Goal: Task Accomplishment & Management: Manage account settings

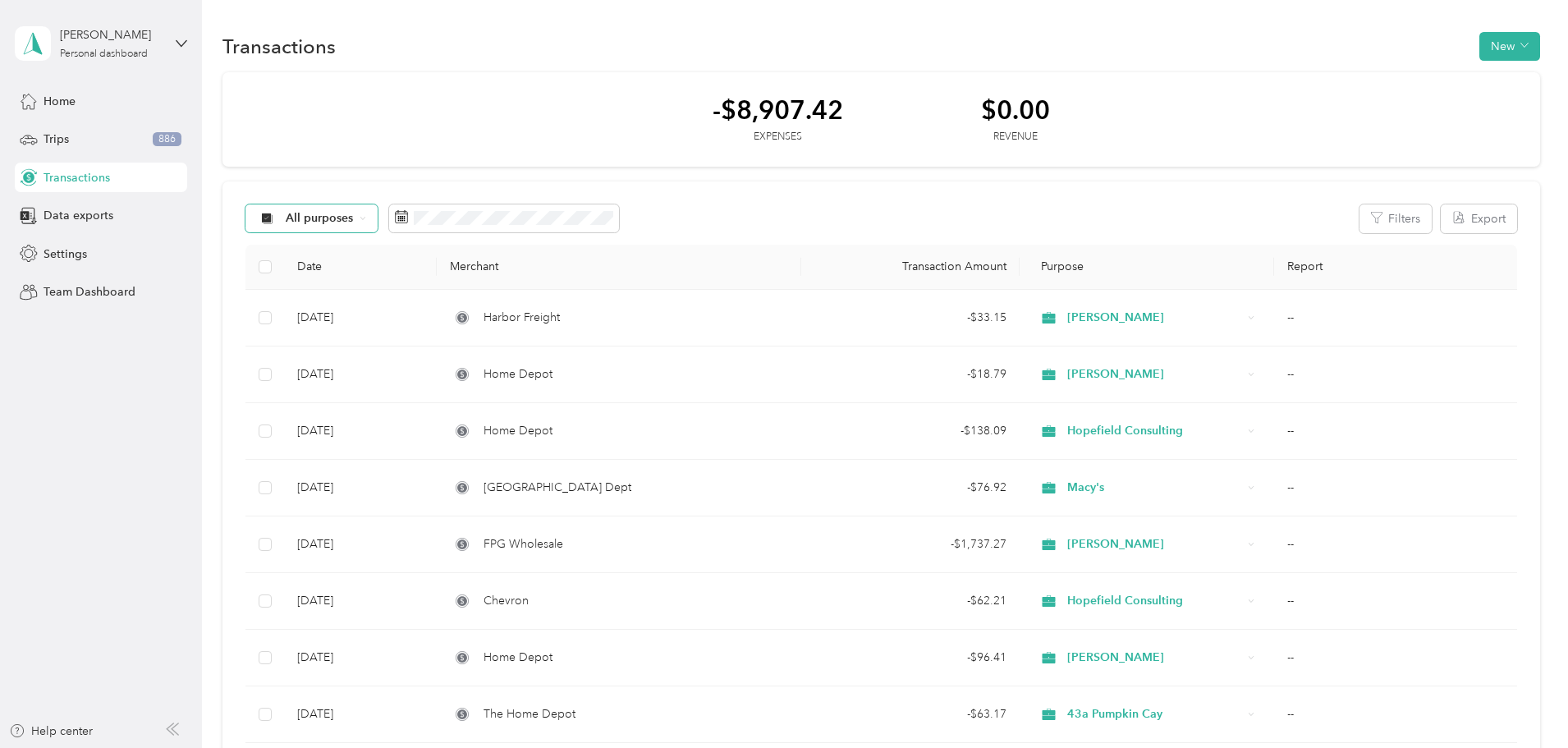
click at [379, 221] on div "All purposes" at bounding box center [312, 219] width 133 height 28
click at [66, 221] on span "Data exports" at bounding box center [79, 215] width 70 height 17
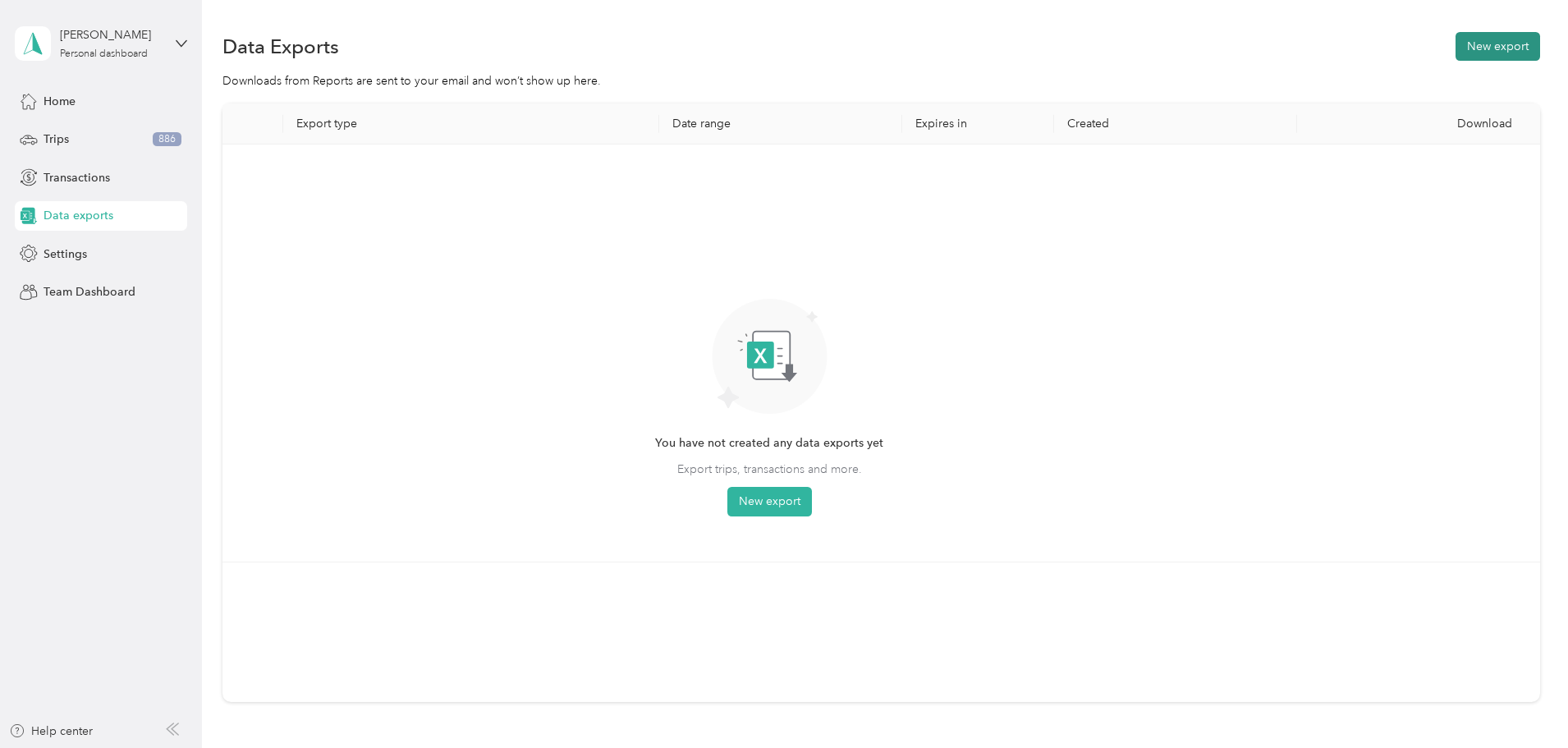
click at [1455, 49] on button "New export" at bounding box center [1497, 46] width 85 height 29
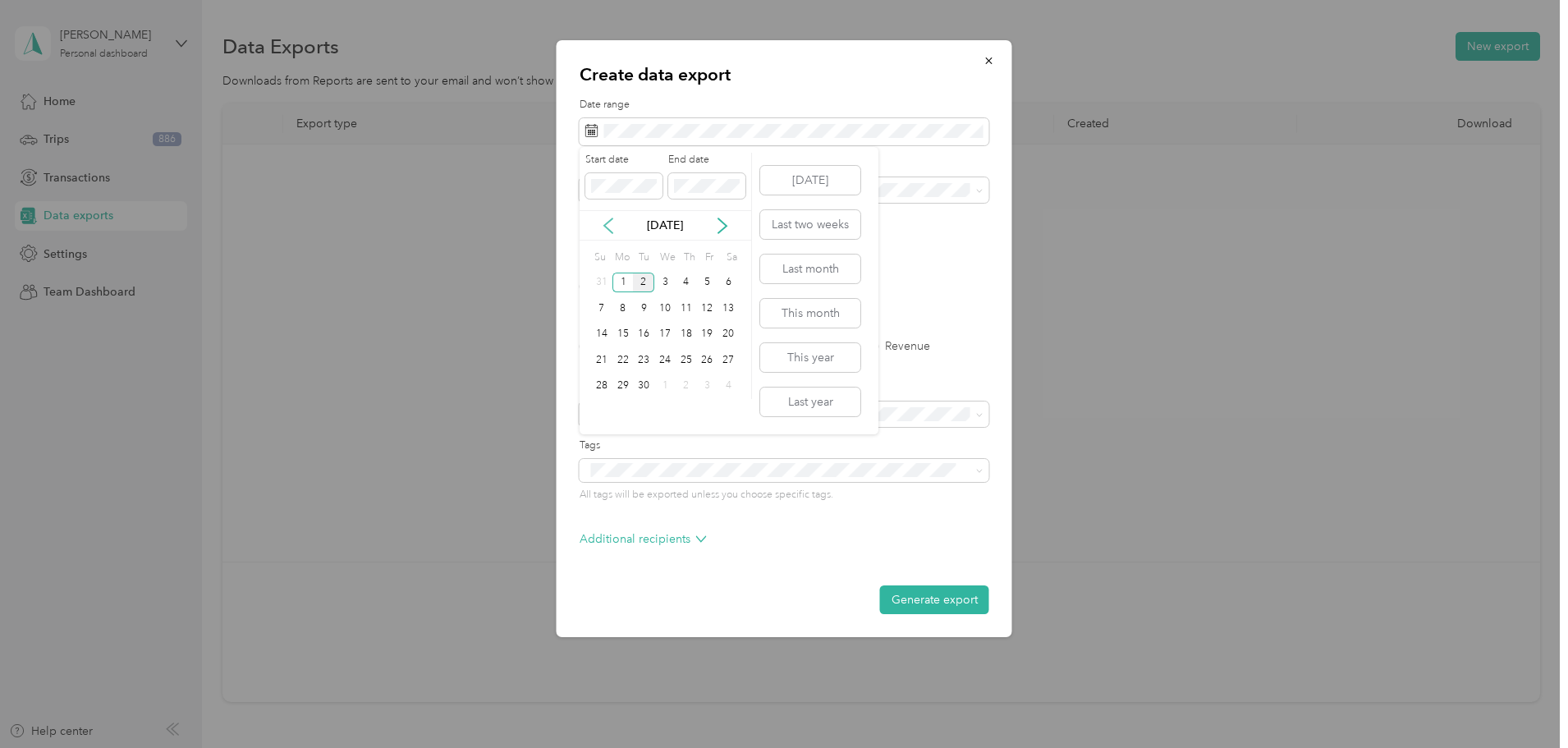
click at [613, 233] on icon at bounding box center [608, 226] width 17 height 17
click at [701, 279] on div "1" at bounding box center [708, 282] width 21 height 20
click at [720, 226] on icon at bounding box center [722, 226] width 17 height 17
click at [652, 283] on div "2" at bounding box center [643, 282] width 21 height 20
click at [701, 284] on label "PDF" at bounding box center [717, 286] width 39 height 11
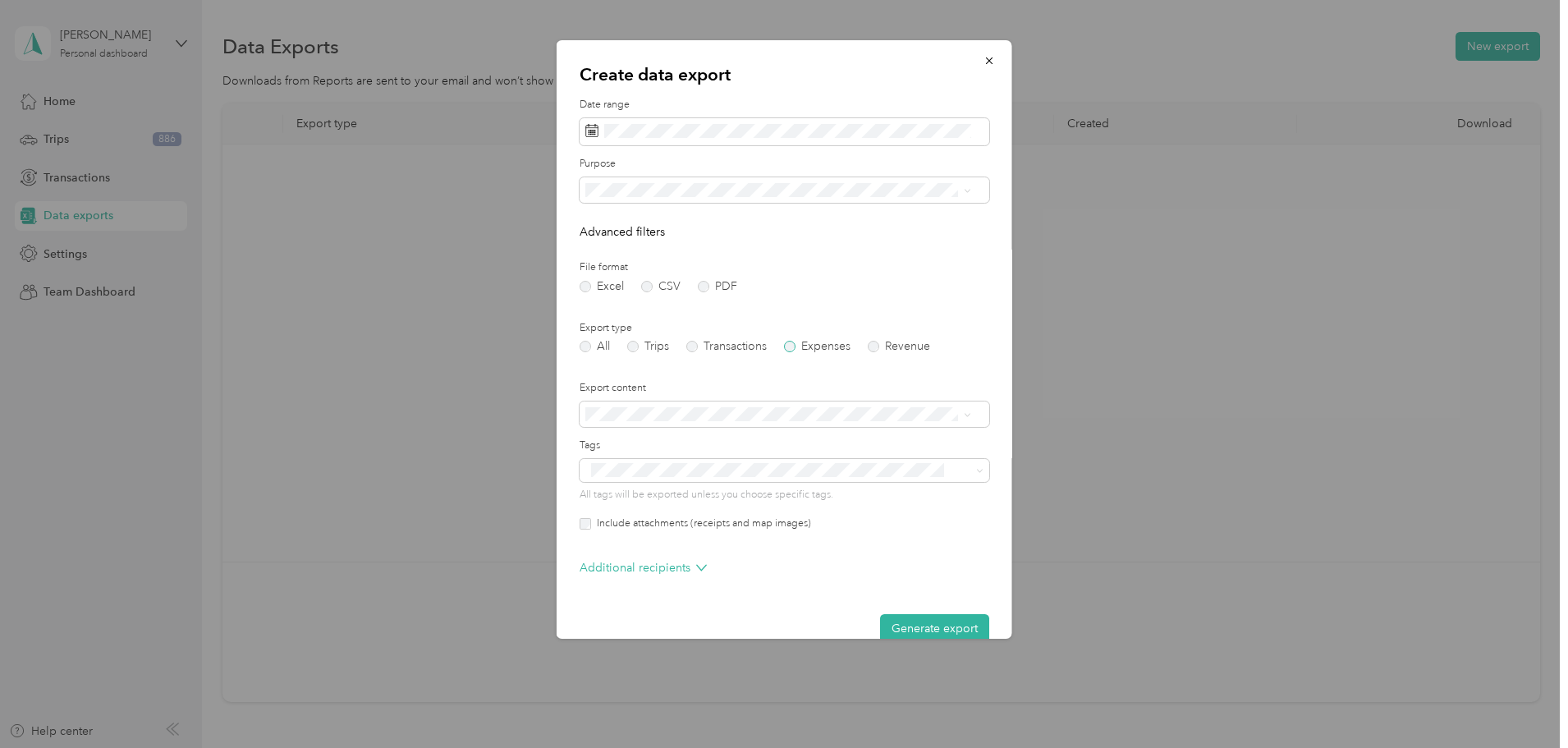
click at [789, 348] on label "Expenses" at bounding box center [817, 346] width 66 height 11
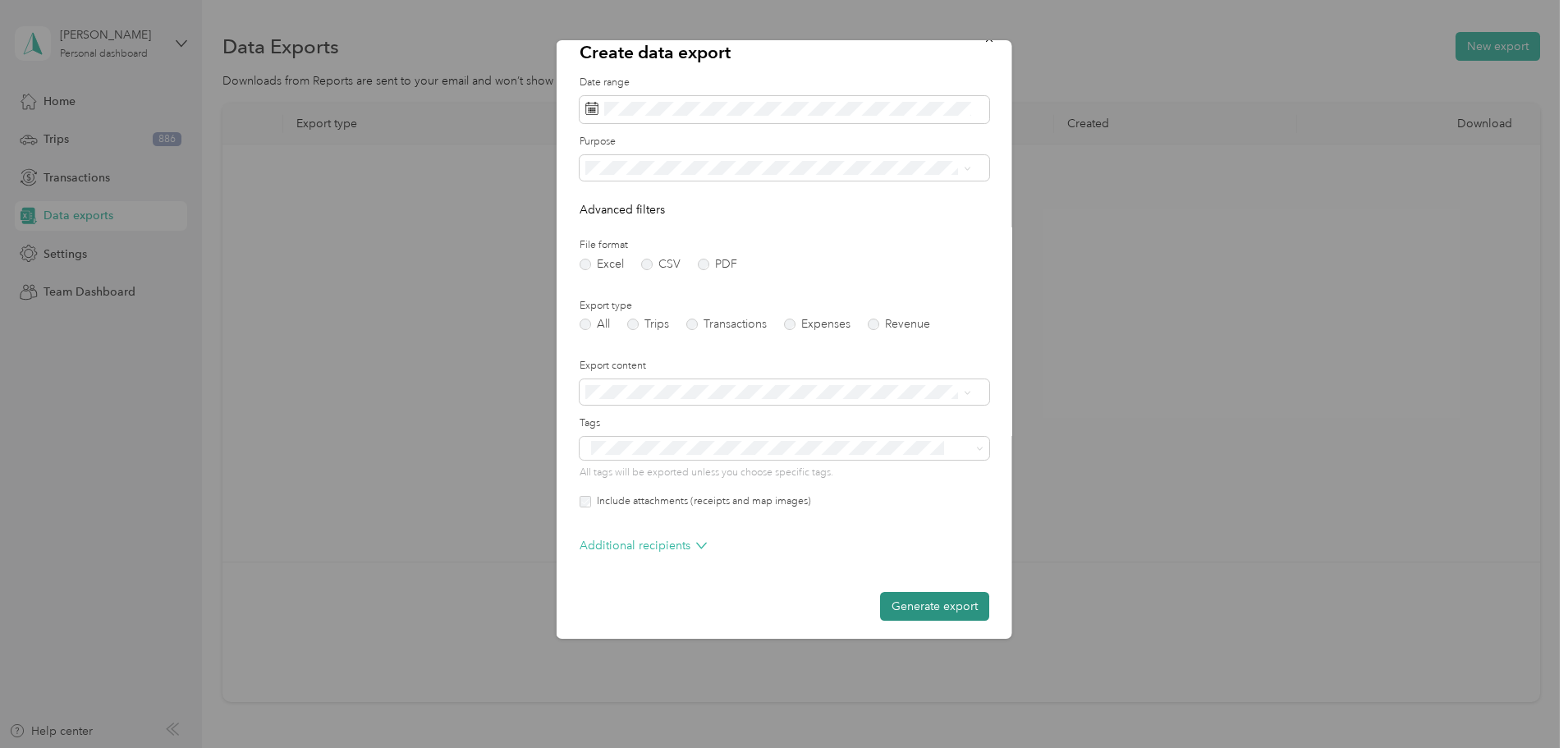
scroll to position [27, 0]
click at [916, 599] on button "Generate export" at bounding box center [934, 601] width 109 height 29
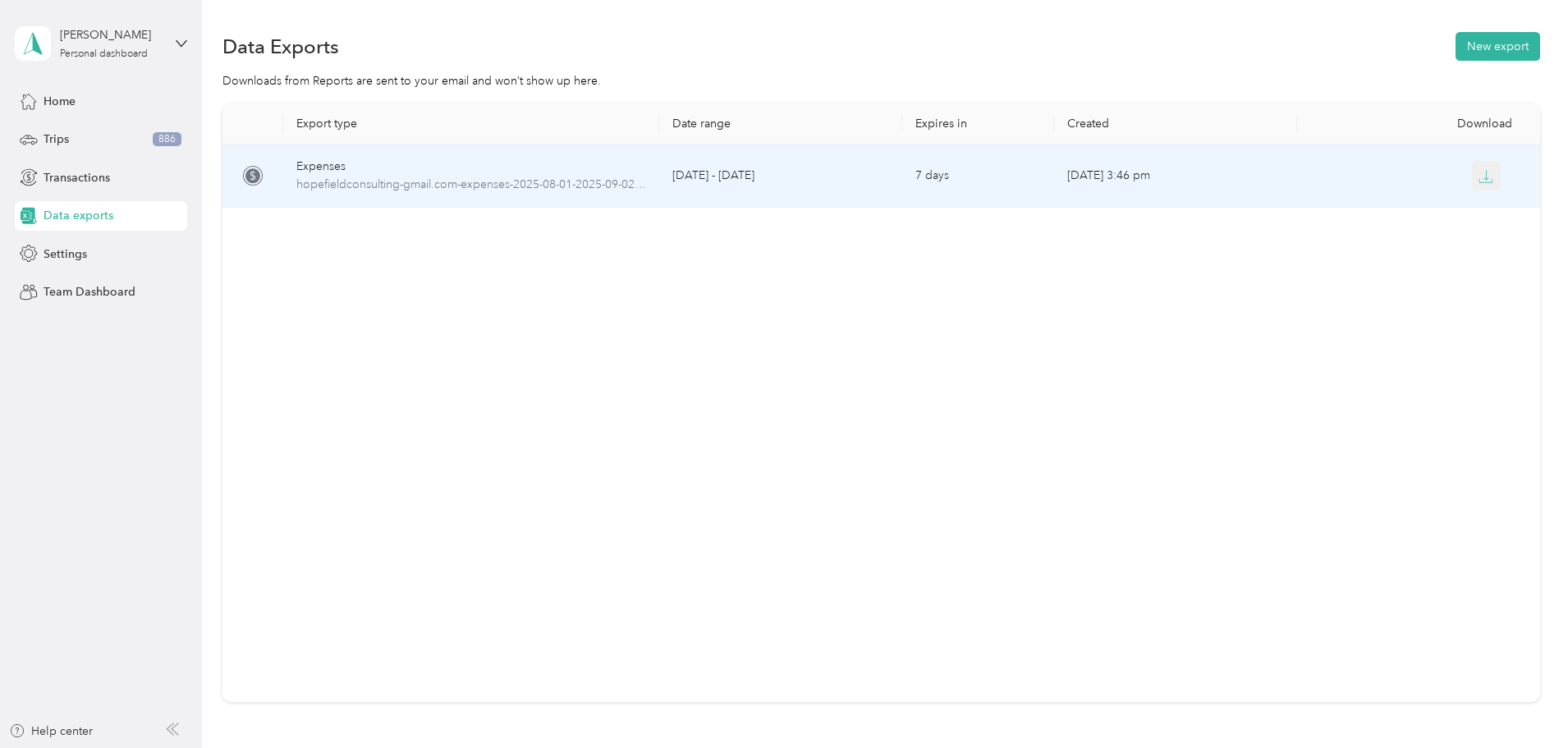
click at [1479, 177] on icon "button" at bounding box center [1486, 176] width 15 height 15
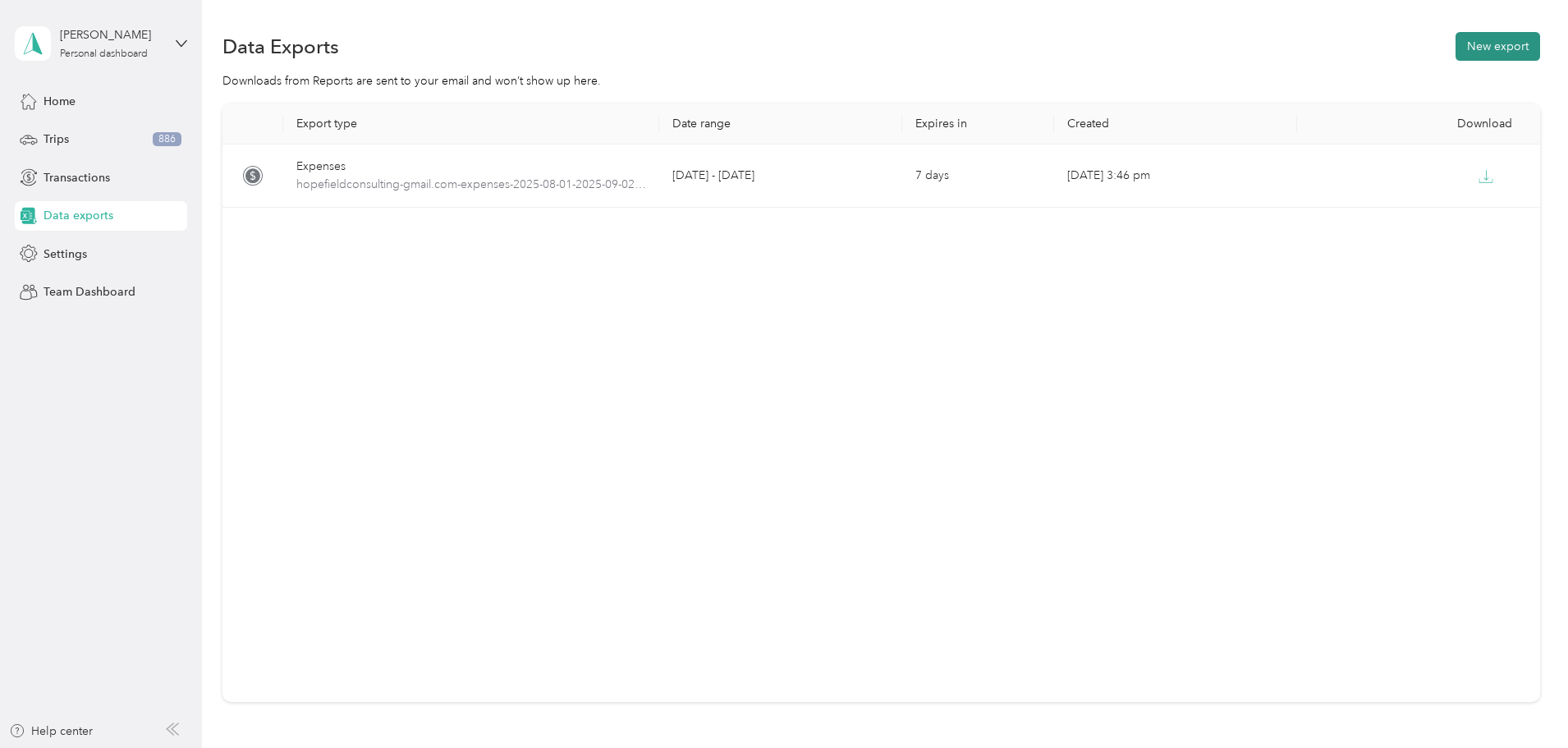
click at [1455, 52] on button "New export" at bounding box center [1497, 46] width 85 height 29
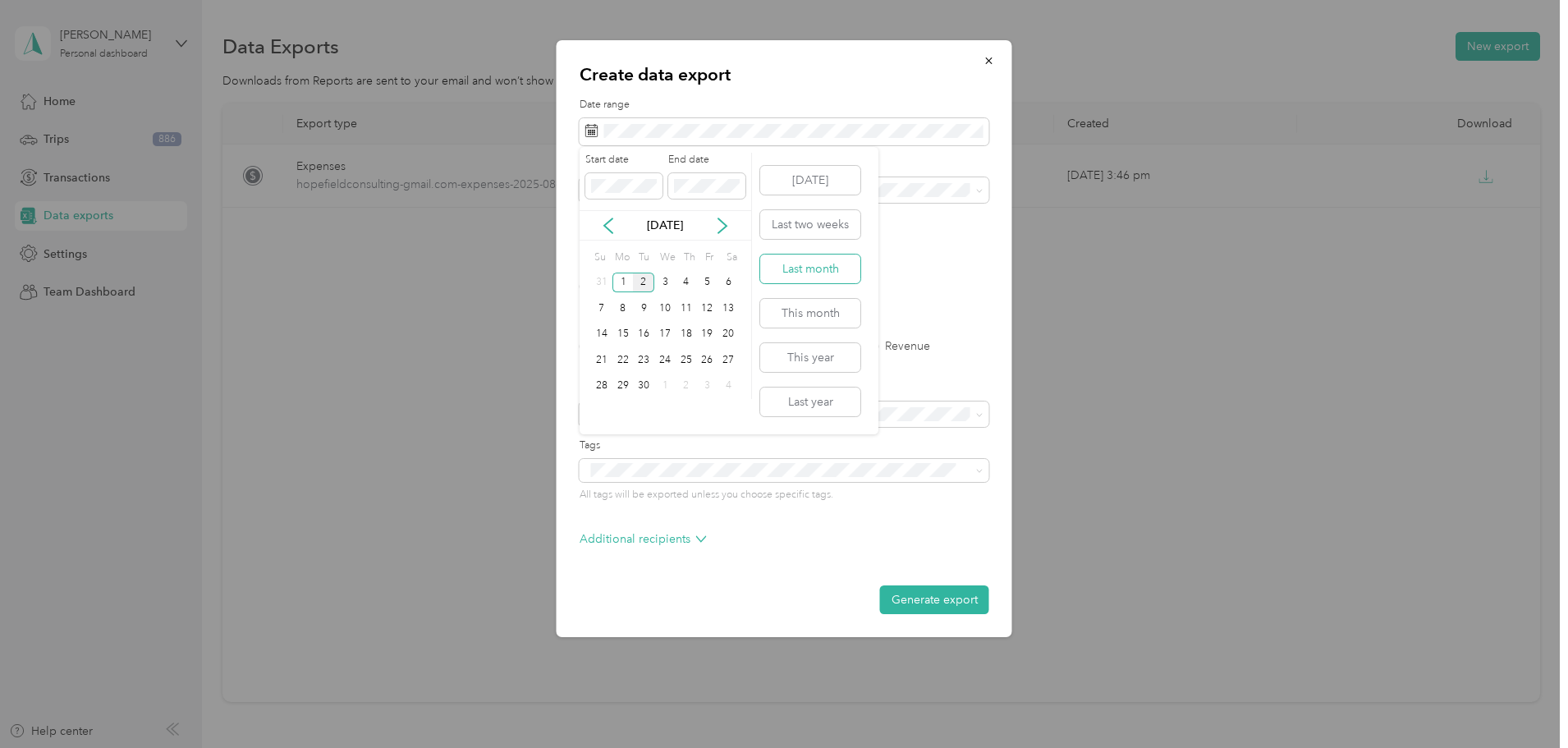
click at [815, 261] on button "Last month" at bounding box center [810, 269] width 100 height 29
click at [631, 416] on span "[PERSON_NAME]" at bounding box center [637, 420] width 91 height 14
click at [794, 299] on div "43a Pumpkin Cay" at bounding box center [785, 305] width 387 height 17
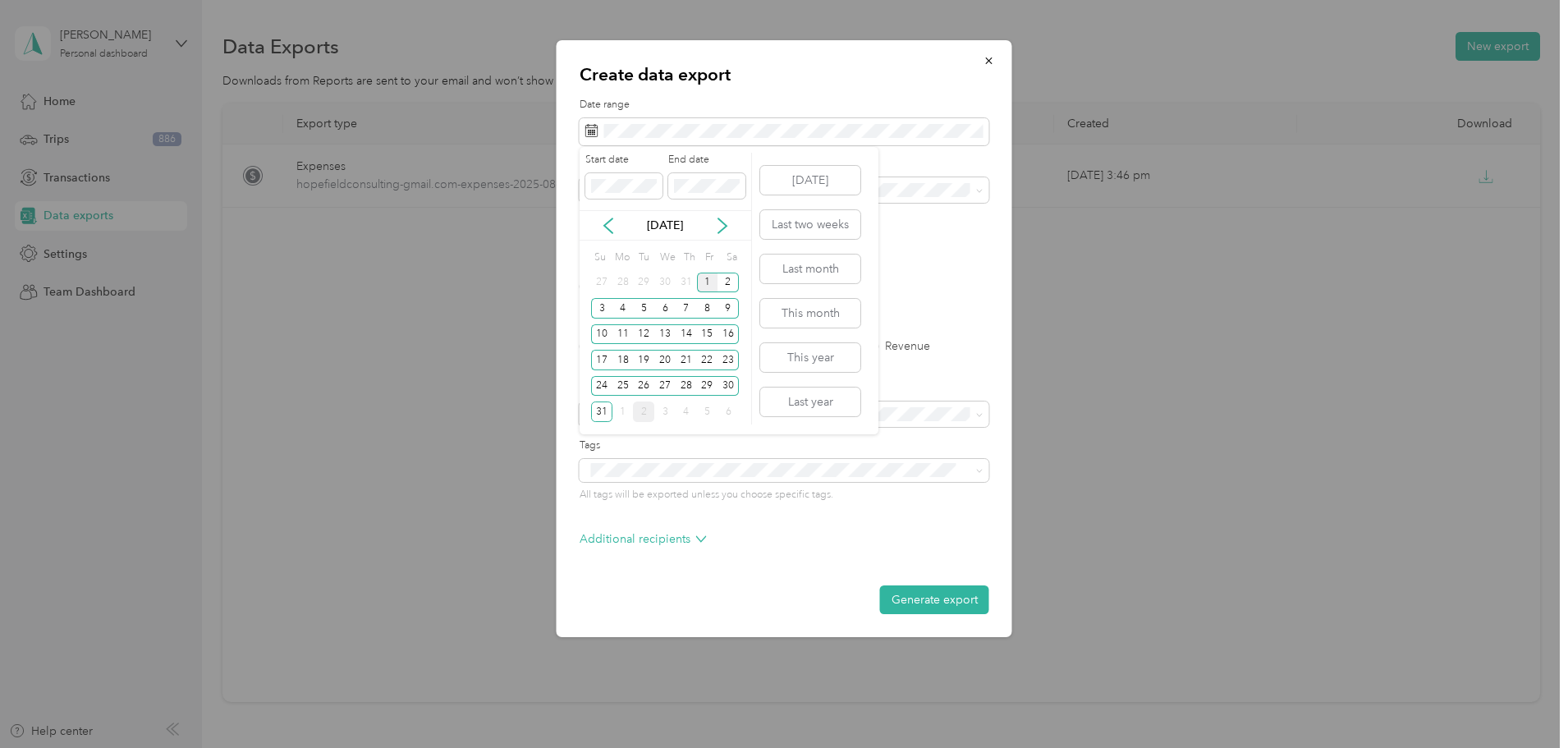
click at [702, 279] on div "1" at bounding box center [708, 282] width 21 height 20
click at [724, 228] on icon at bounding box center [722, 226] width 8 height 15
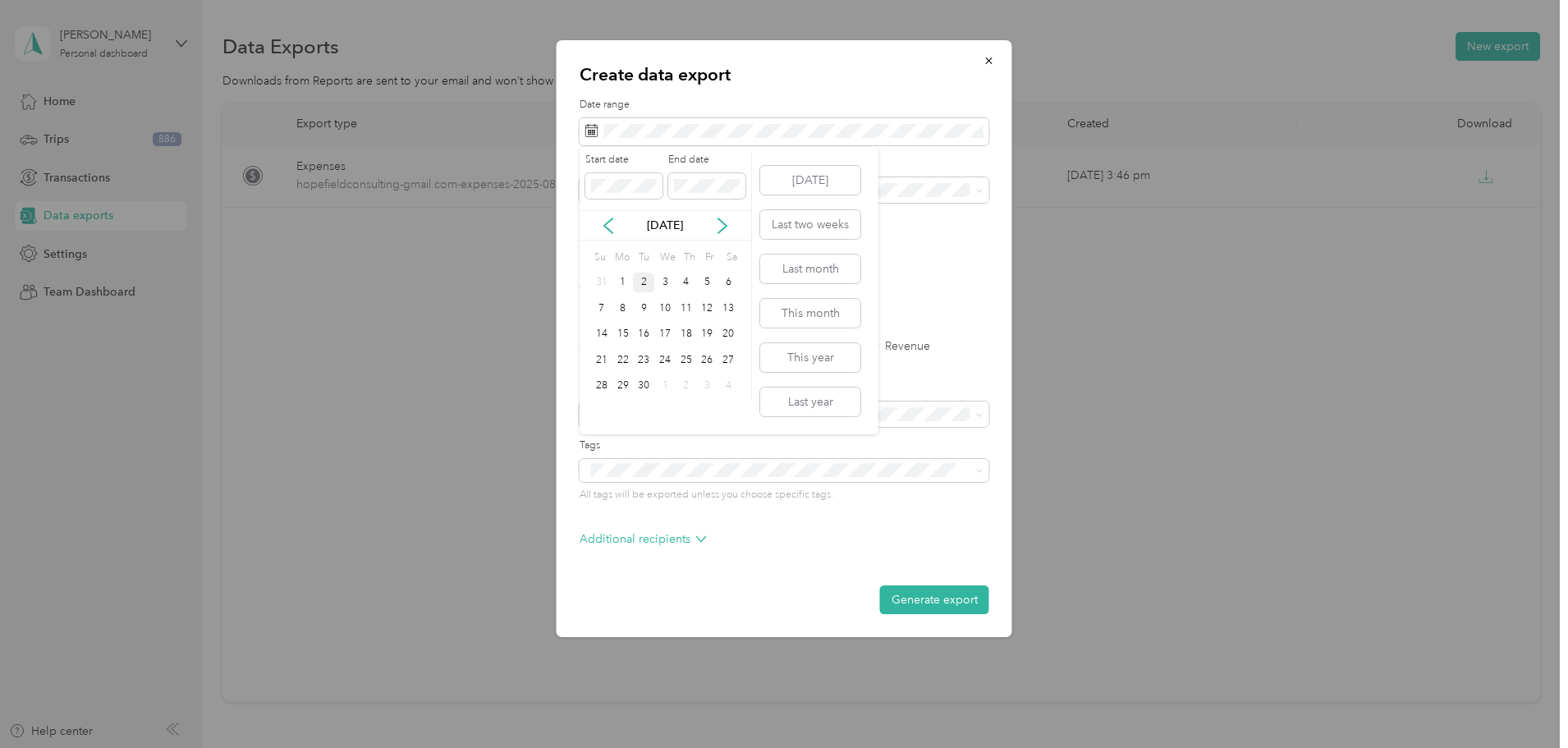
click at [642, 280] on div "2" at bounding box center [643, 282] width 21 height 20
click at [702, 290] on label "PDF" at bounding box center [717, 286] width 39 height 11
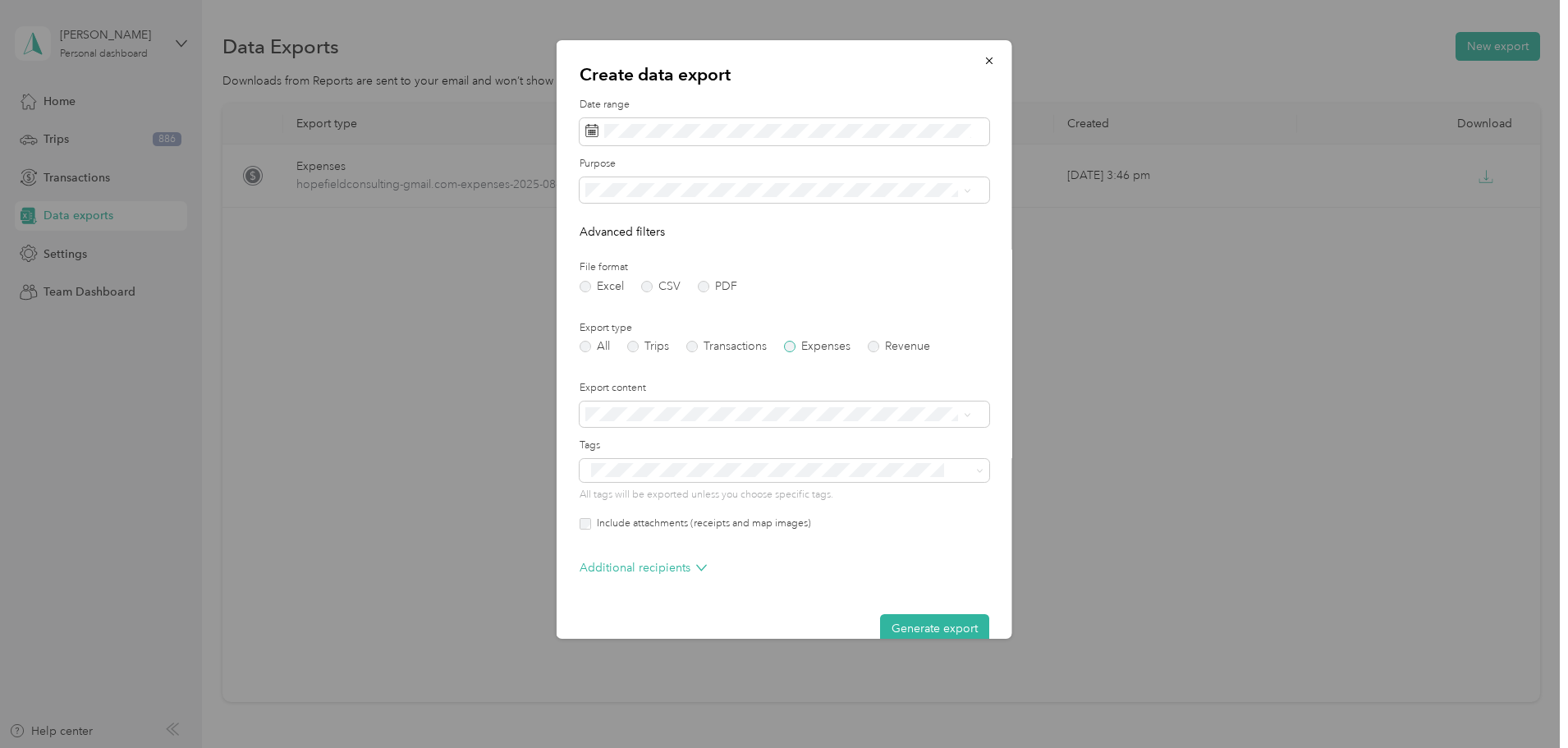
click at [790, 346] on label "Expenses" at bounding box center [817, 346] width 66 height 11
click at [915, 626] on button "Generate export" at bounding box center [934, 628] width 109 height 29
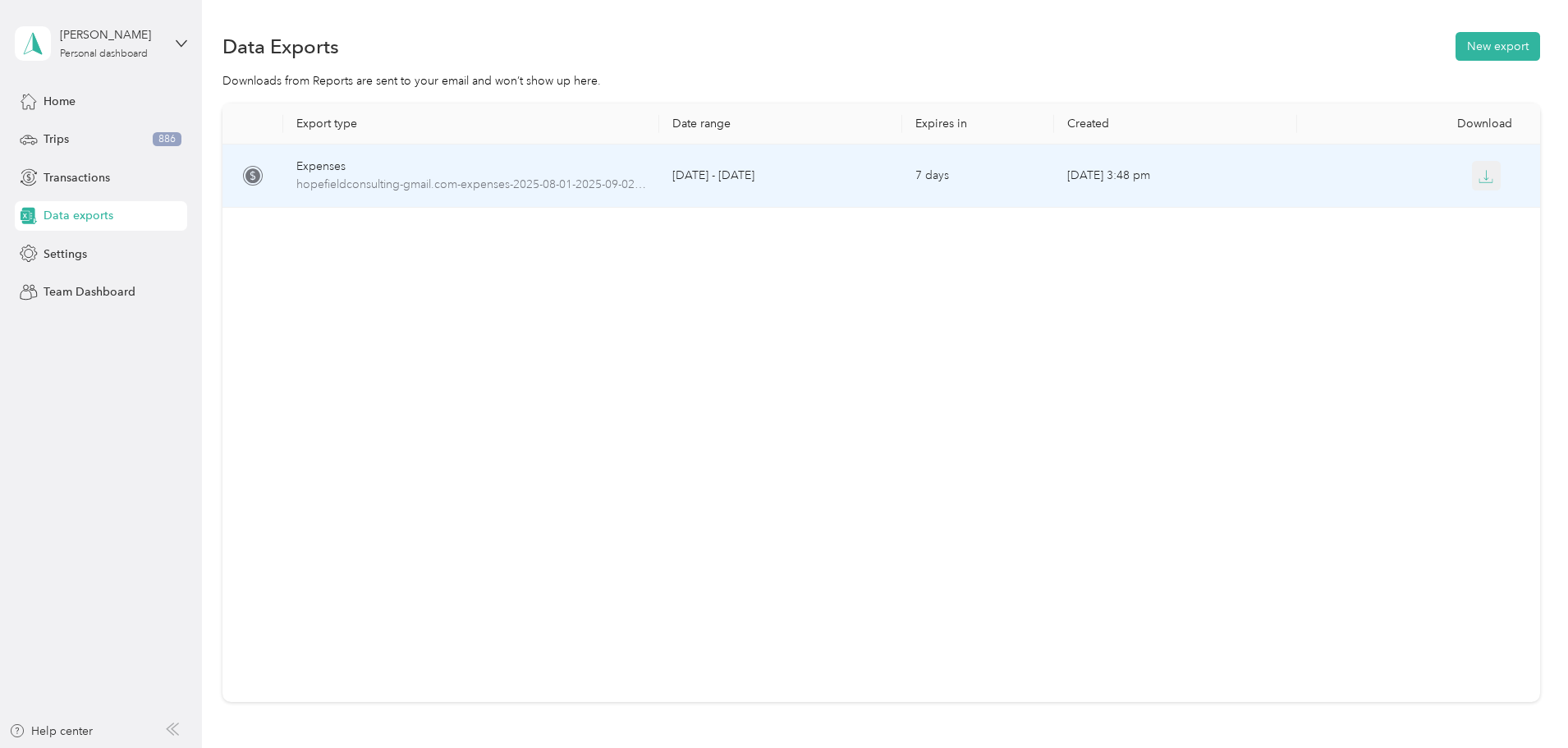
click at [1472, 172] on button "button" at bounding box center [1487, 176] width 30 height 30
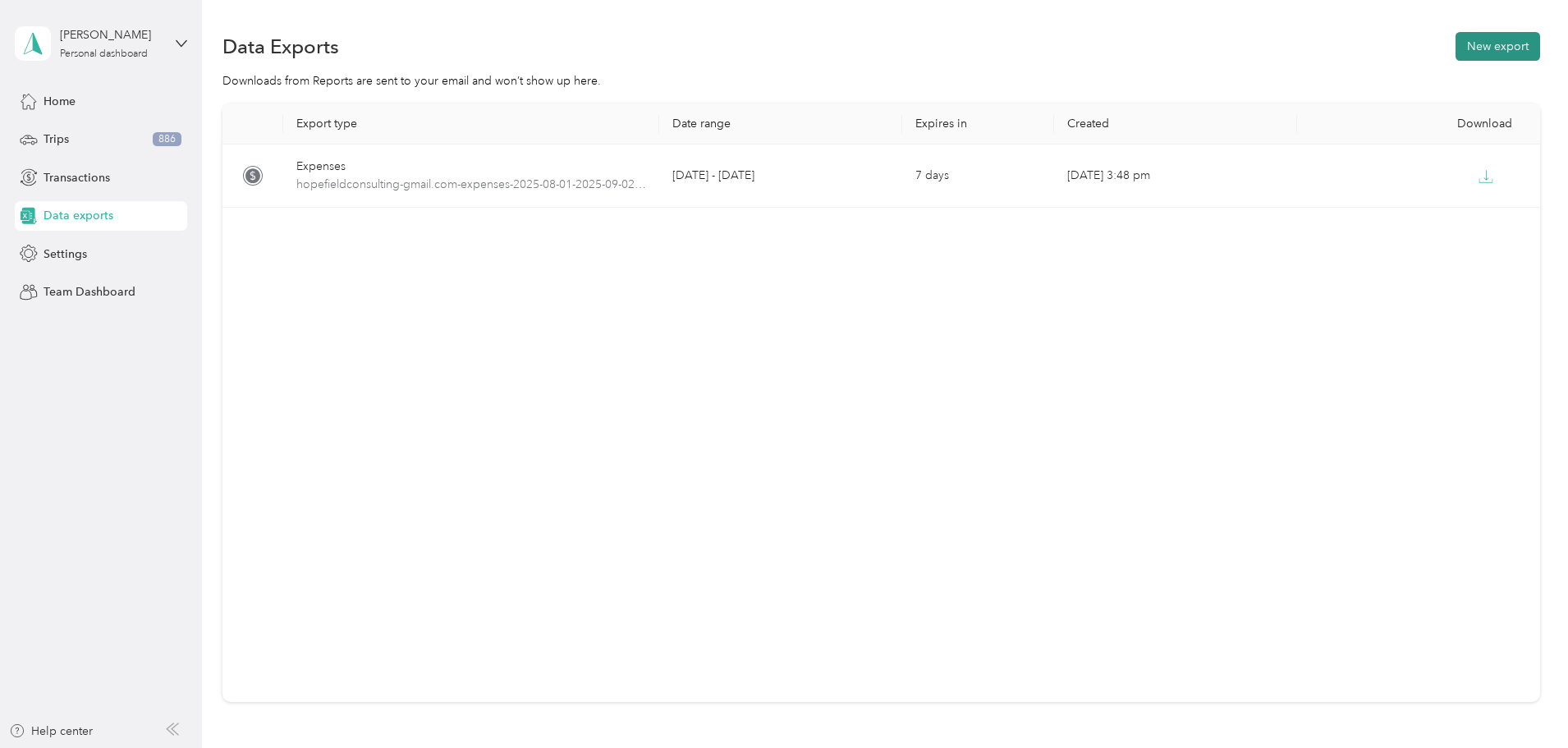
click at [1455, 52] on button "New export" at bounding box center [1497, 46] width 85 height 29
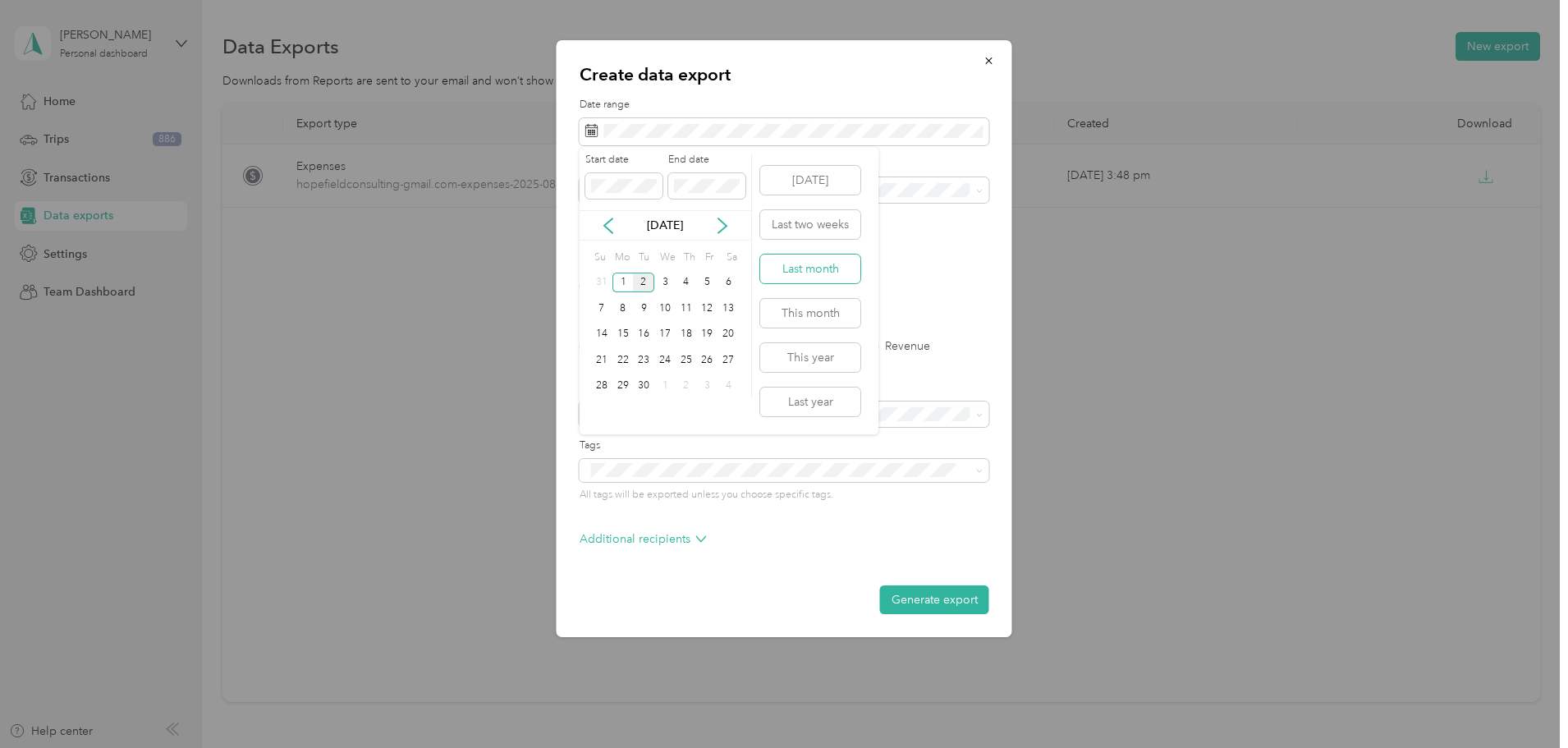
click at [821, 273] on button "Last month" at bounding box center [810, 269] width 100 height 29
click at [708, 281] on label "PDF" at bounding box center [717, 286] width 39 height 11
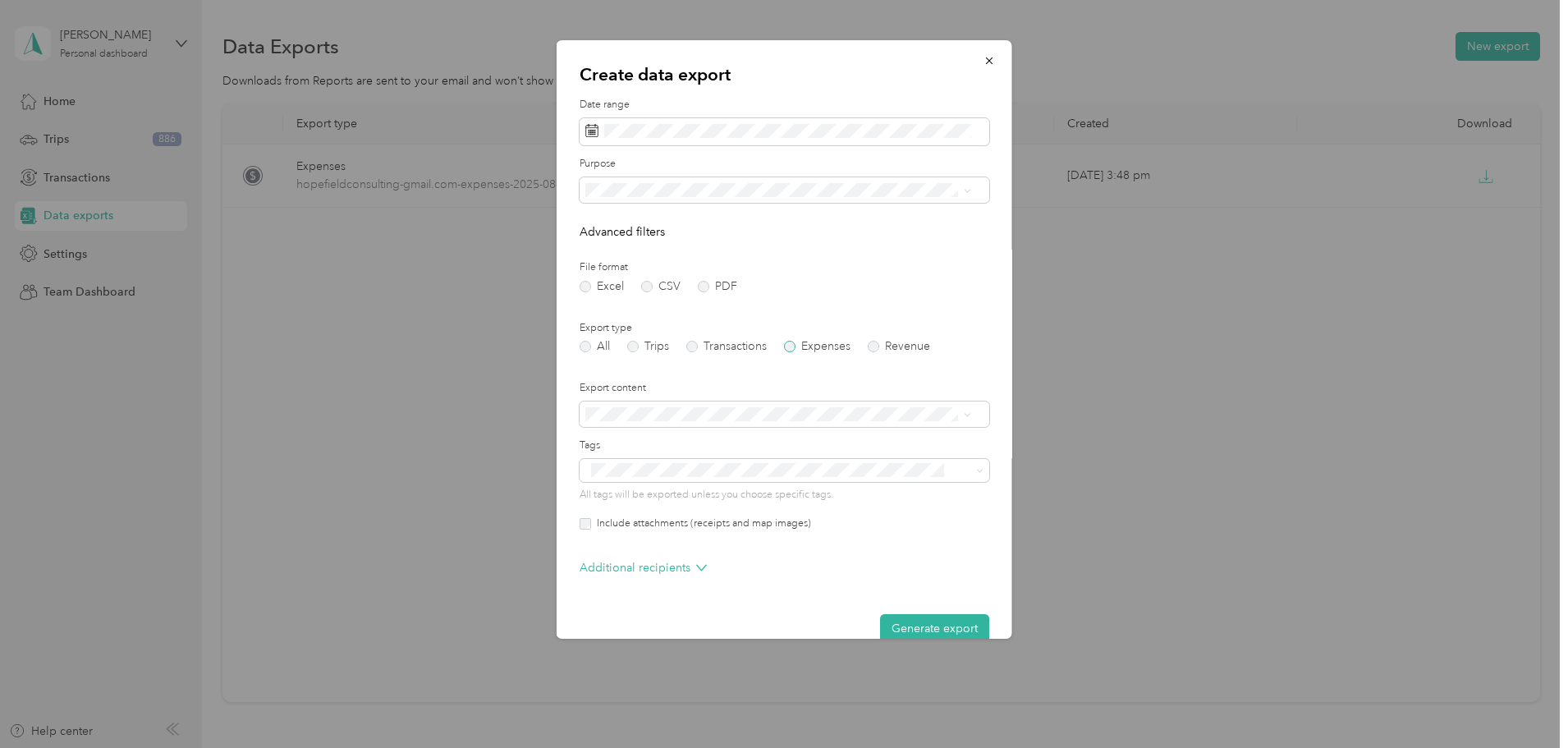
click at [789, 348] on label "Expenses" at bounding box center [817, 346] width 66 height 11
click at [913, 625] on button "Generate export" at bounding box center [934, 628] width 109 height 29
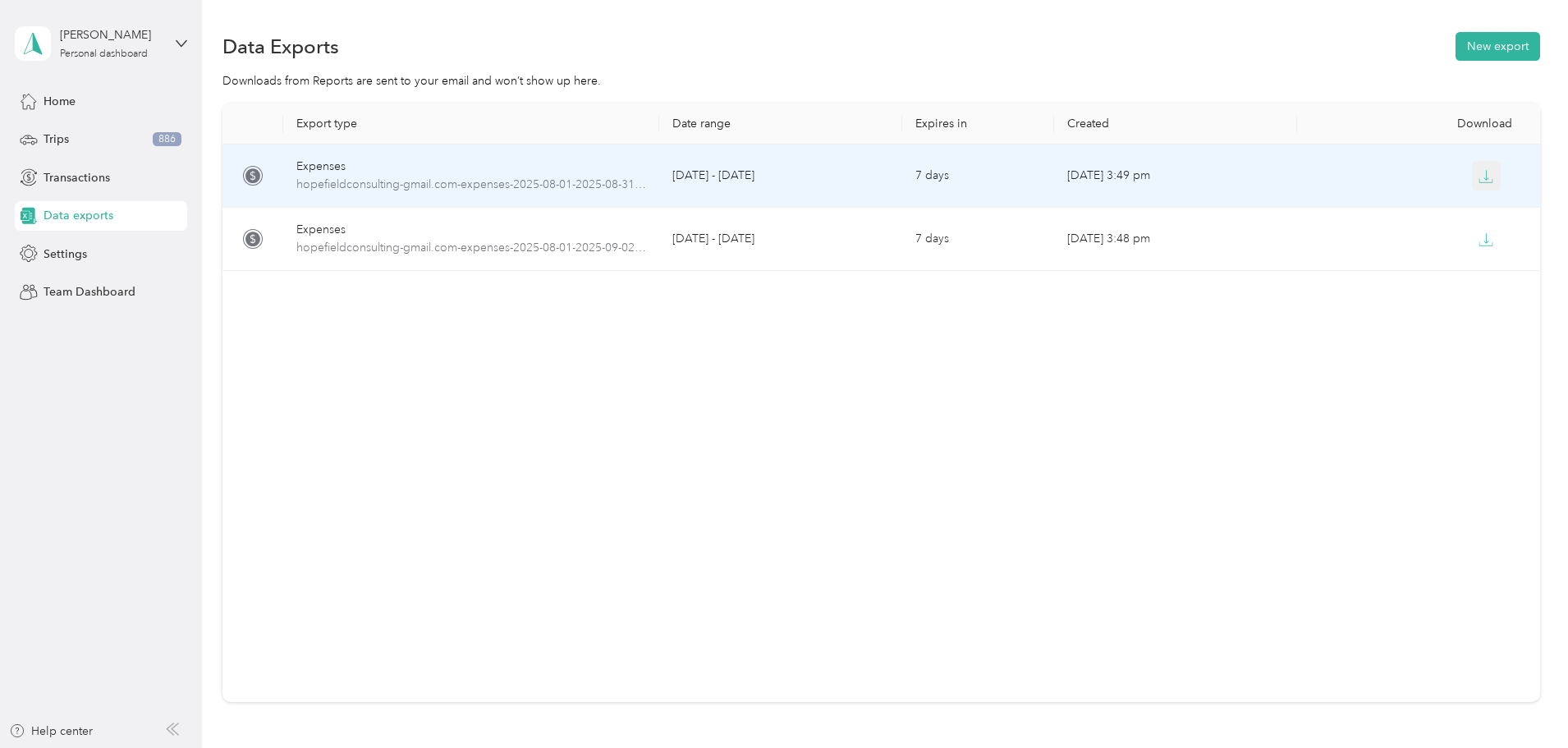
click at [1479, 174] on icon "button" at bounding box center [1486, 176] width 15 height 15
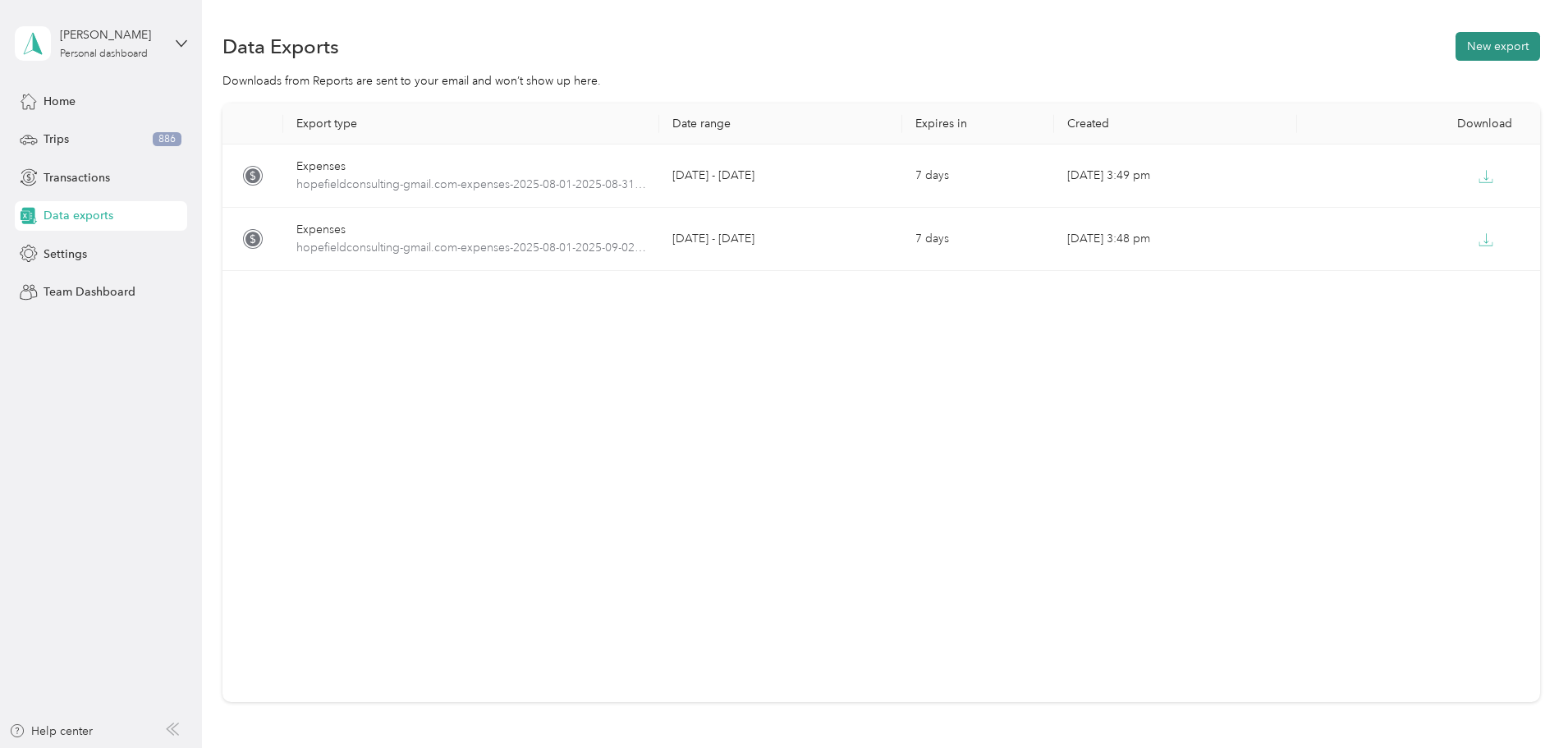
click at [1455, 52] on button "New export" at bounding box center [1497, 46] width 85 height 29
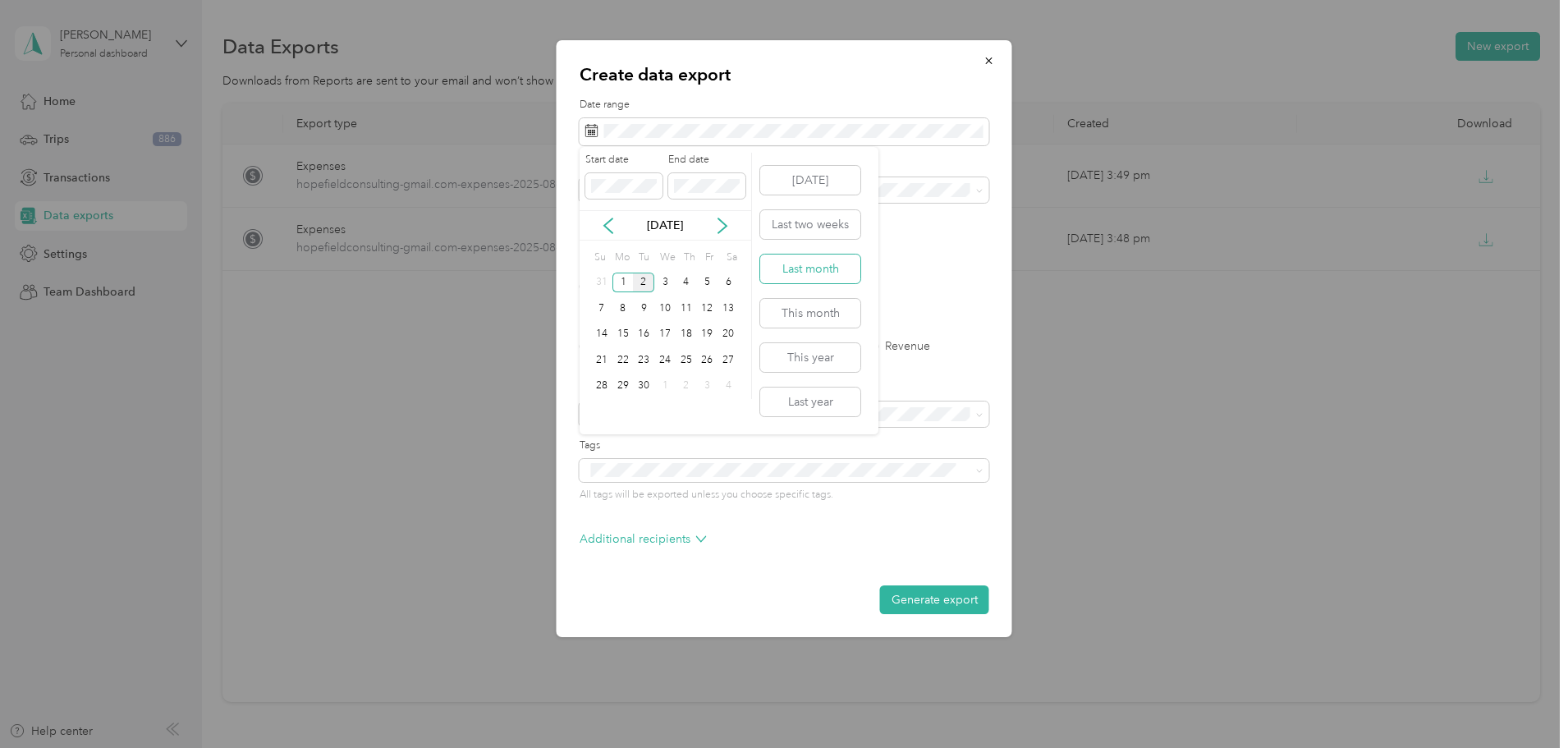
click at [797, 265] on button "Last month" at bounding box center [810, 269] width 100 height 29
click at [633, 415] on div "[PERSON_NAME]" at bounding box center [785, 420] width 387 height 17
click at [709, 287] on label "PDF" at bounding box center [717, 286] width 39 height 11
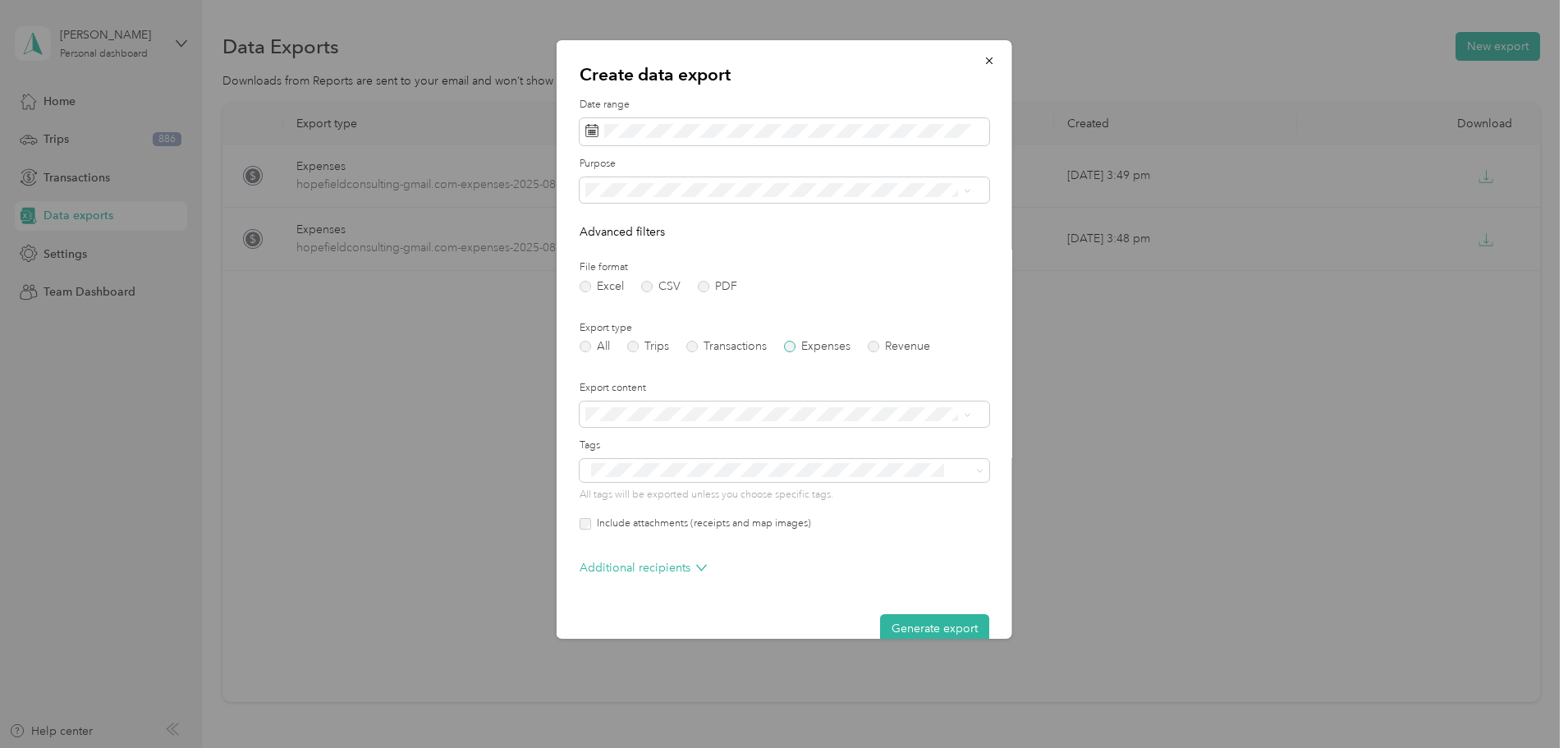
click at [788, 346] on label "Expenses" at bounding box center [817, 346] width 66 height 11
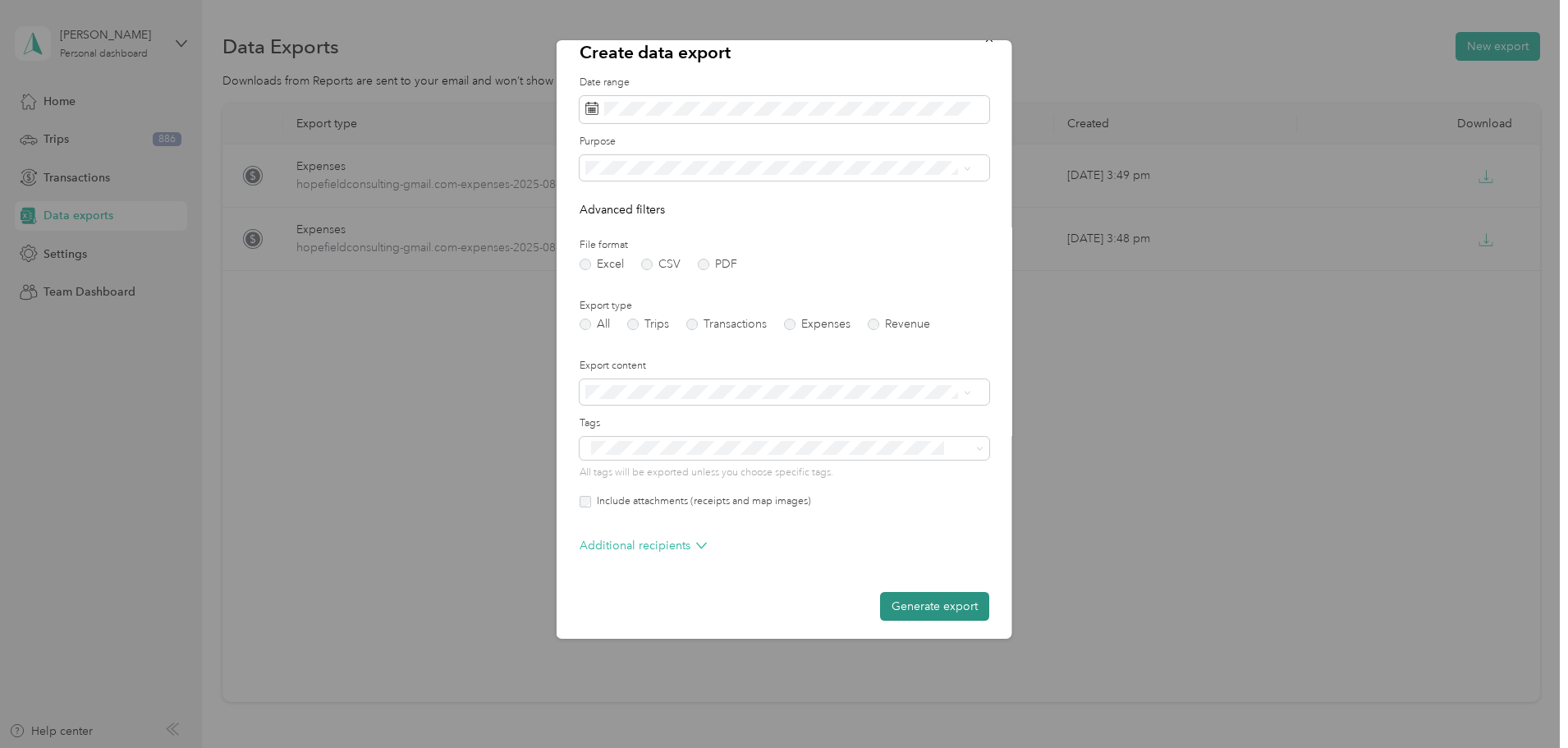
scroll to position [27, 0]
click at [906, 596] on button "Generate export" at bounding box center [934, 601] width 109 height 29
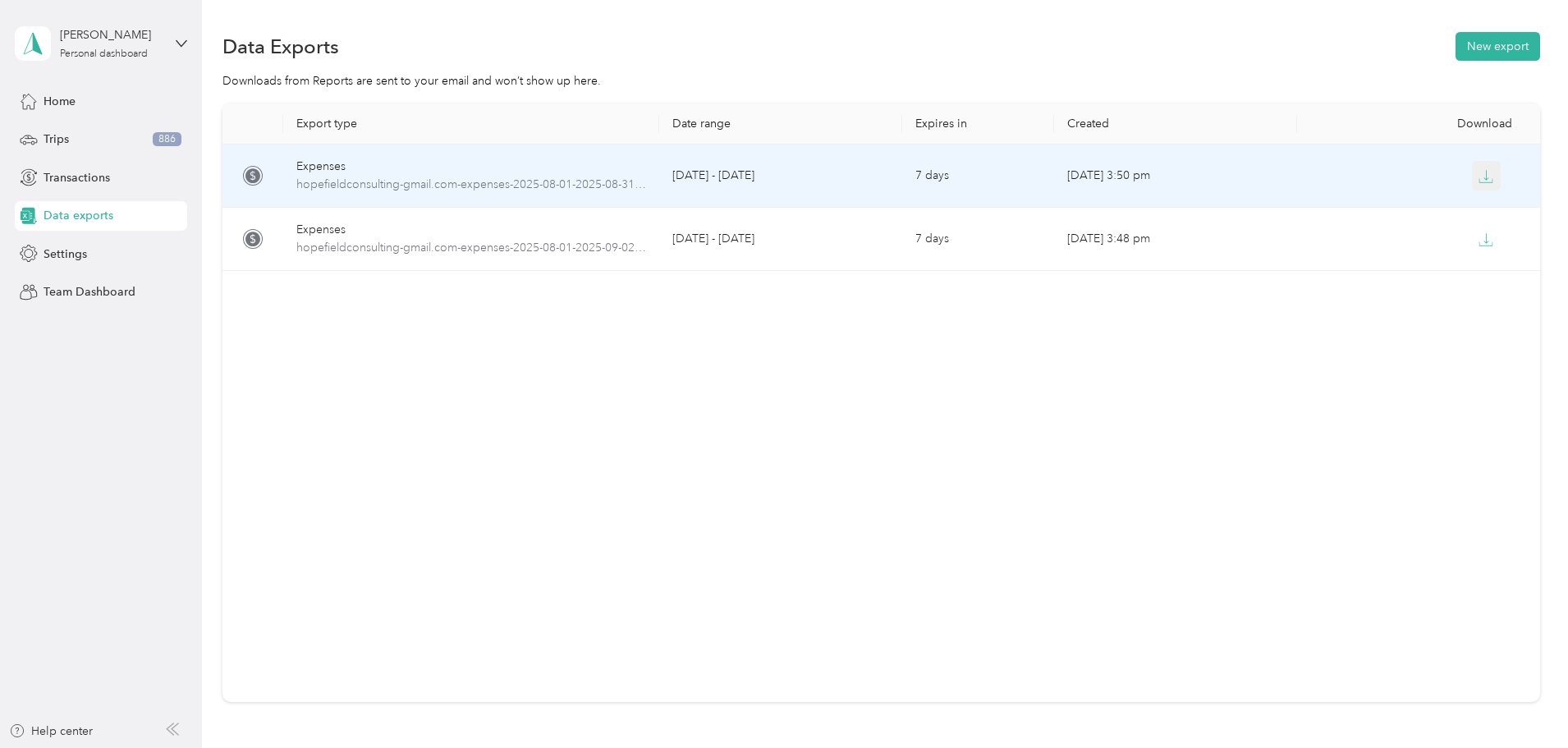
click at [1479, 176] on icon "button" at bounding box center [1486, 176] width 15 height 15
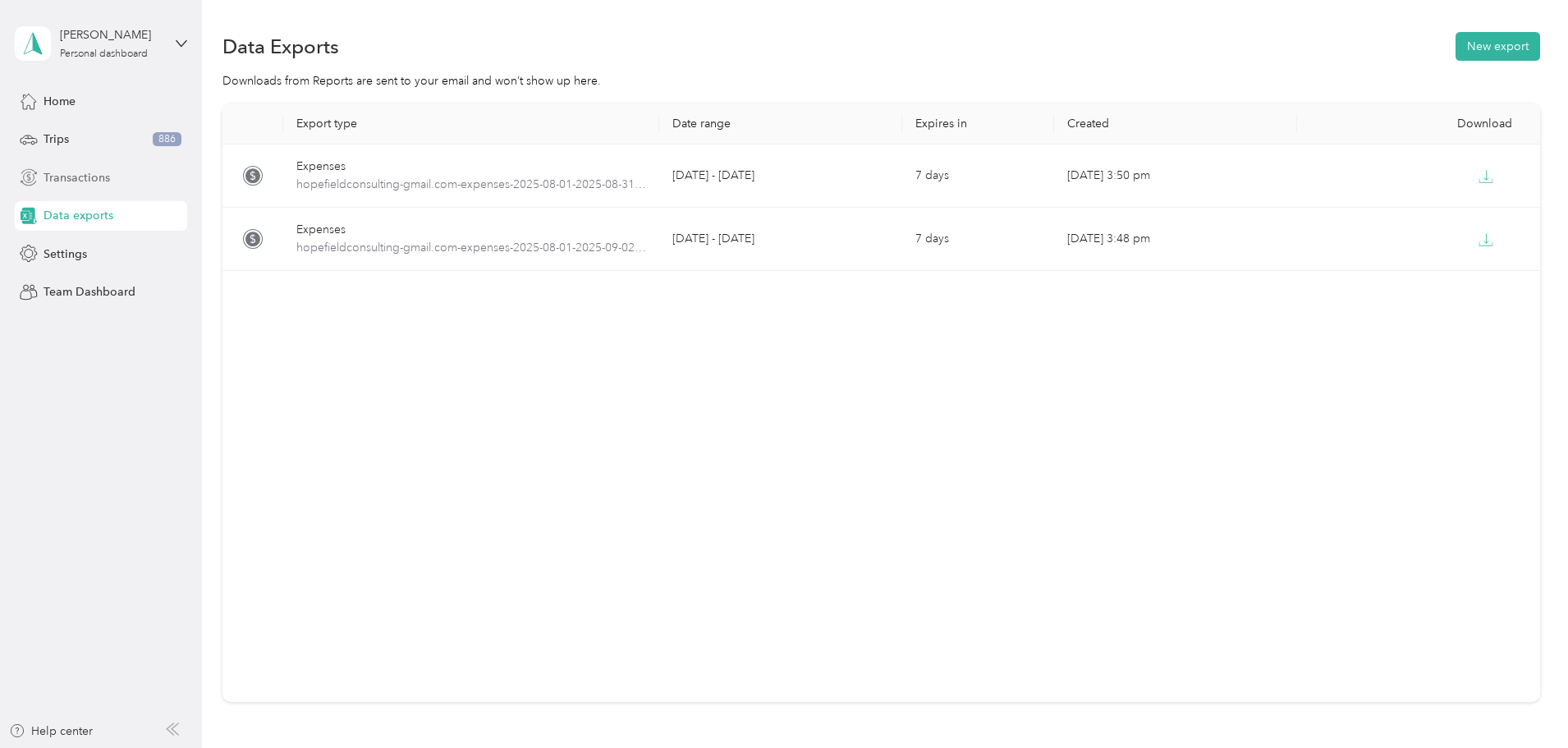
click at [80, 179] on span "Transactions" at bounding box center [77, 178] width 66 height 17
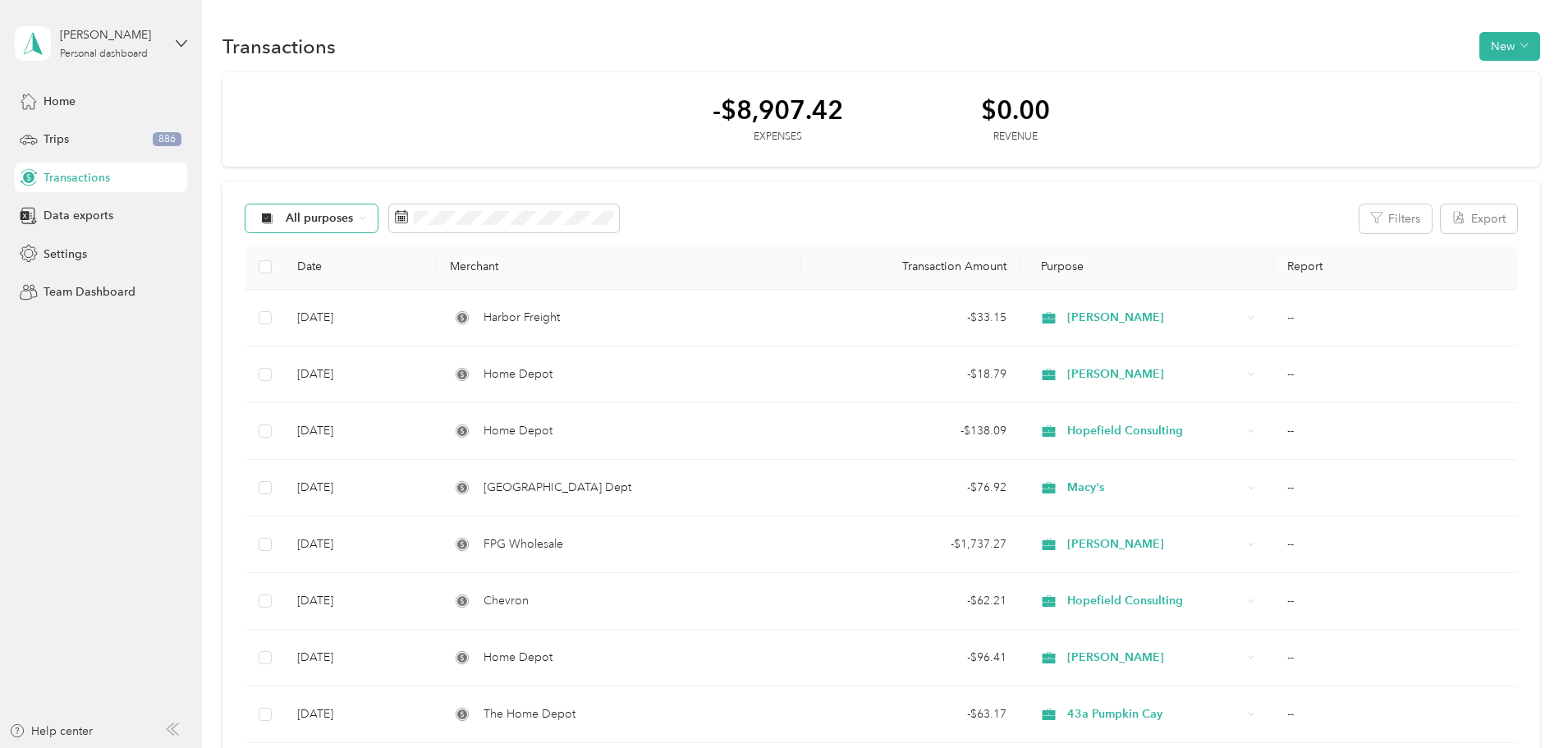
click at [354, 218] on span "All purposes" at bounding box center [320, 218] width 68 height 11
click at [457, 417] on span "Apoint Construction" at bounding box center [453, 416] width 116 height 17
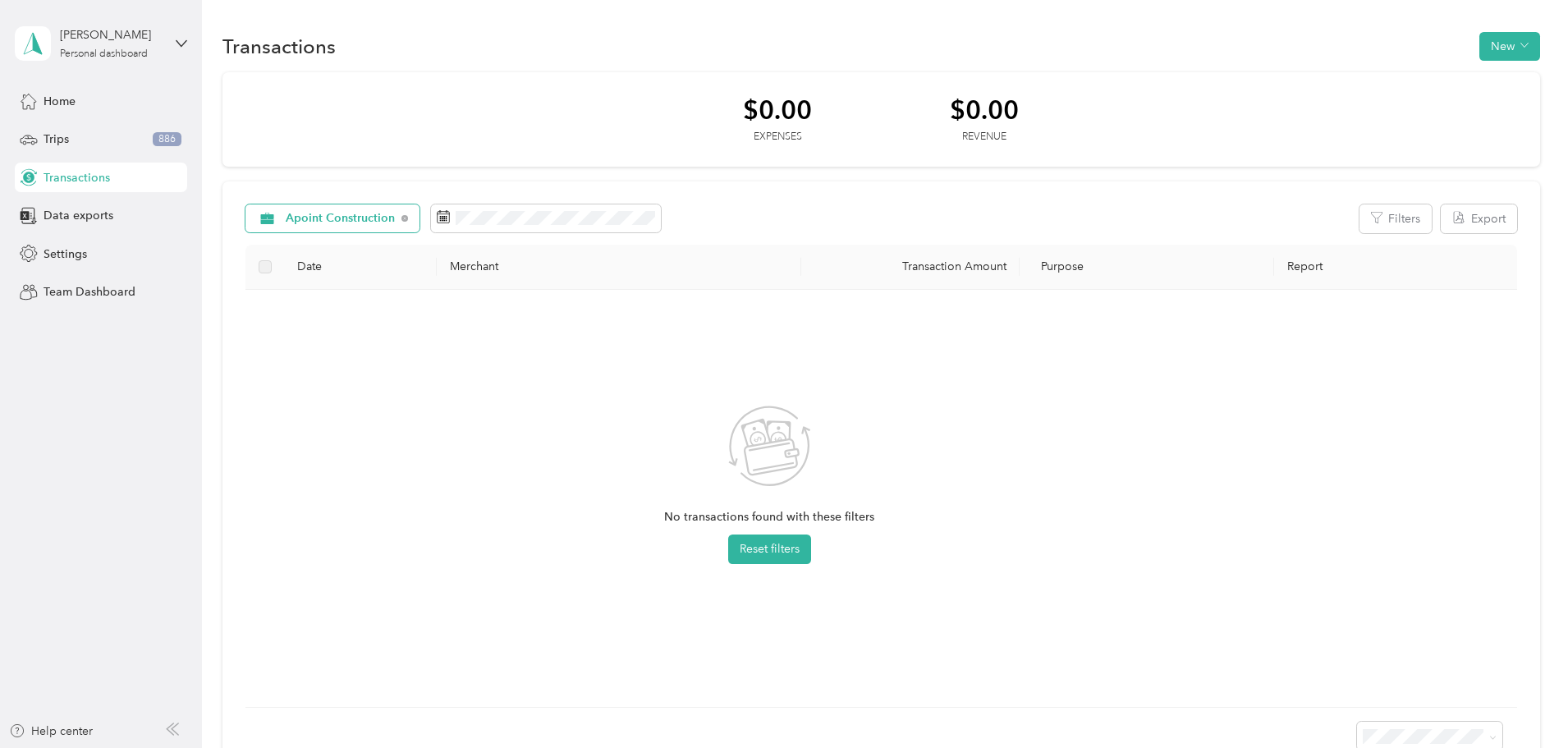
click at [396, 220] on span "Apoint Construction" at bounding box center [341, 218] width 110 height 11
click at [439, 453] on span "Macy's" at bounding box center [460, 449] width 130 height 17
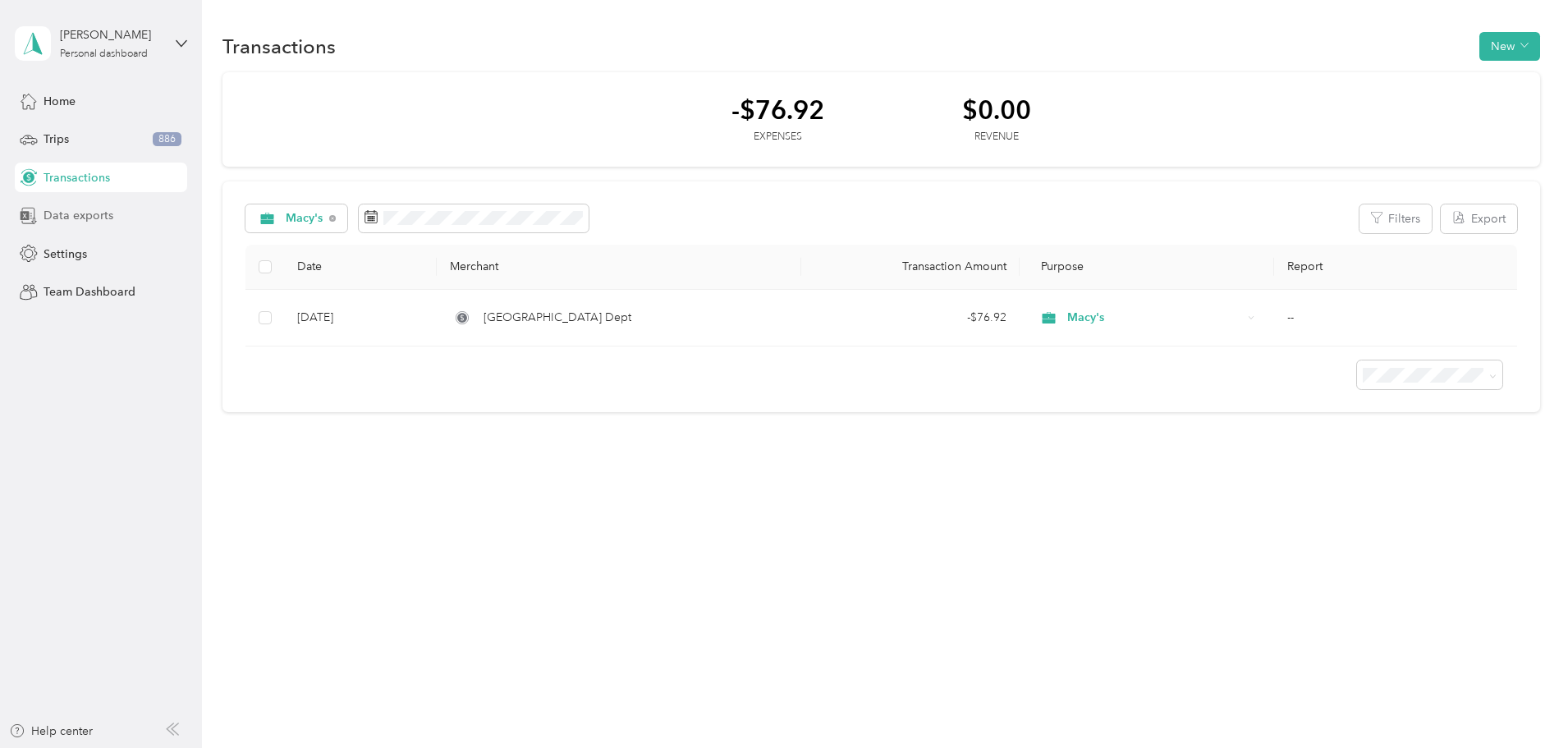
click at [76, 209] on span "Data exports" at bounding box center [79, 215] width 70 height 17
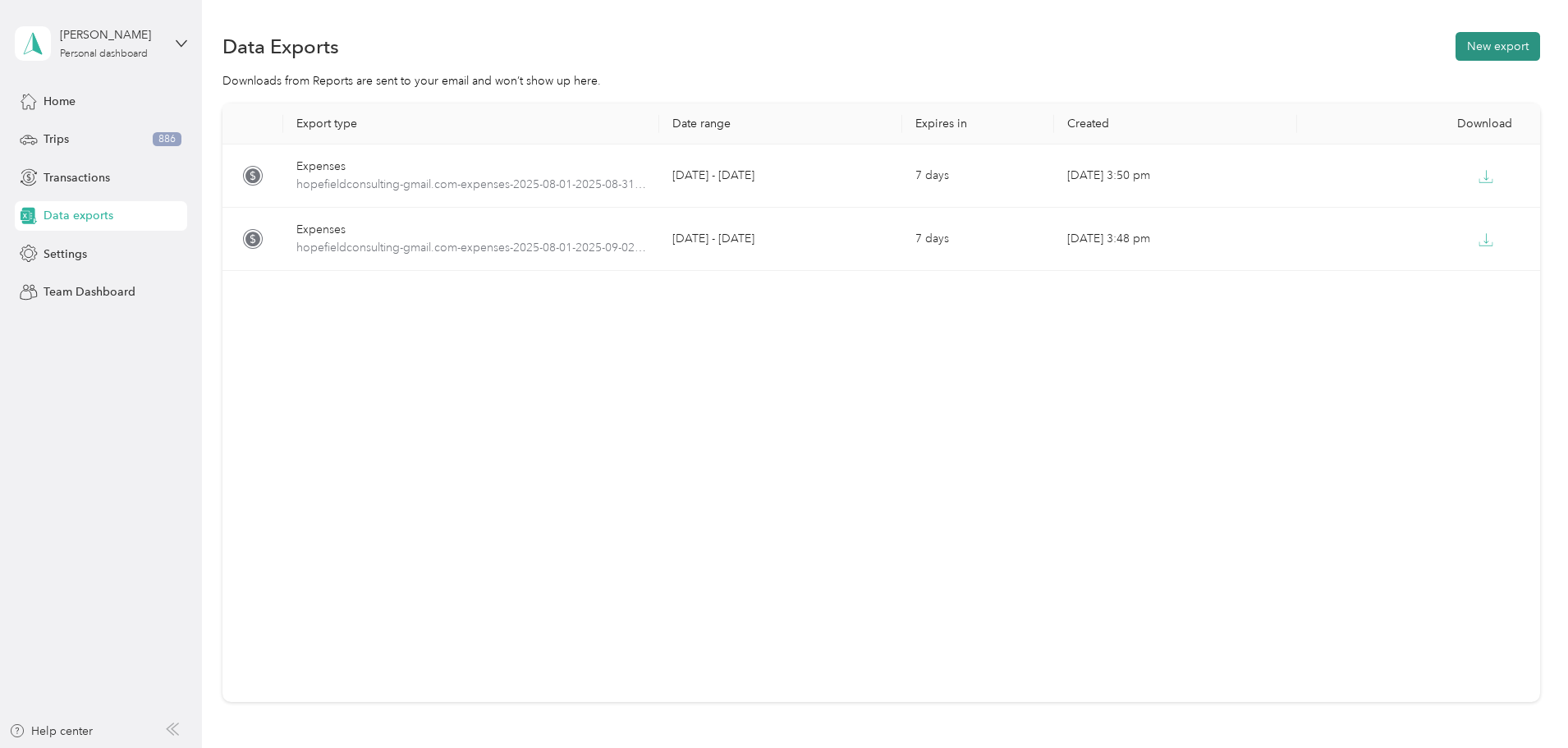
click at [1455, 36] on button "New export" at bounding box center [1497, 46] width 85 height 29
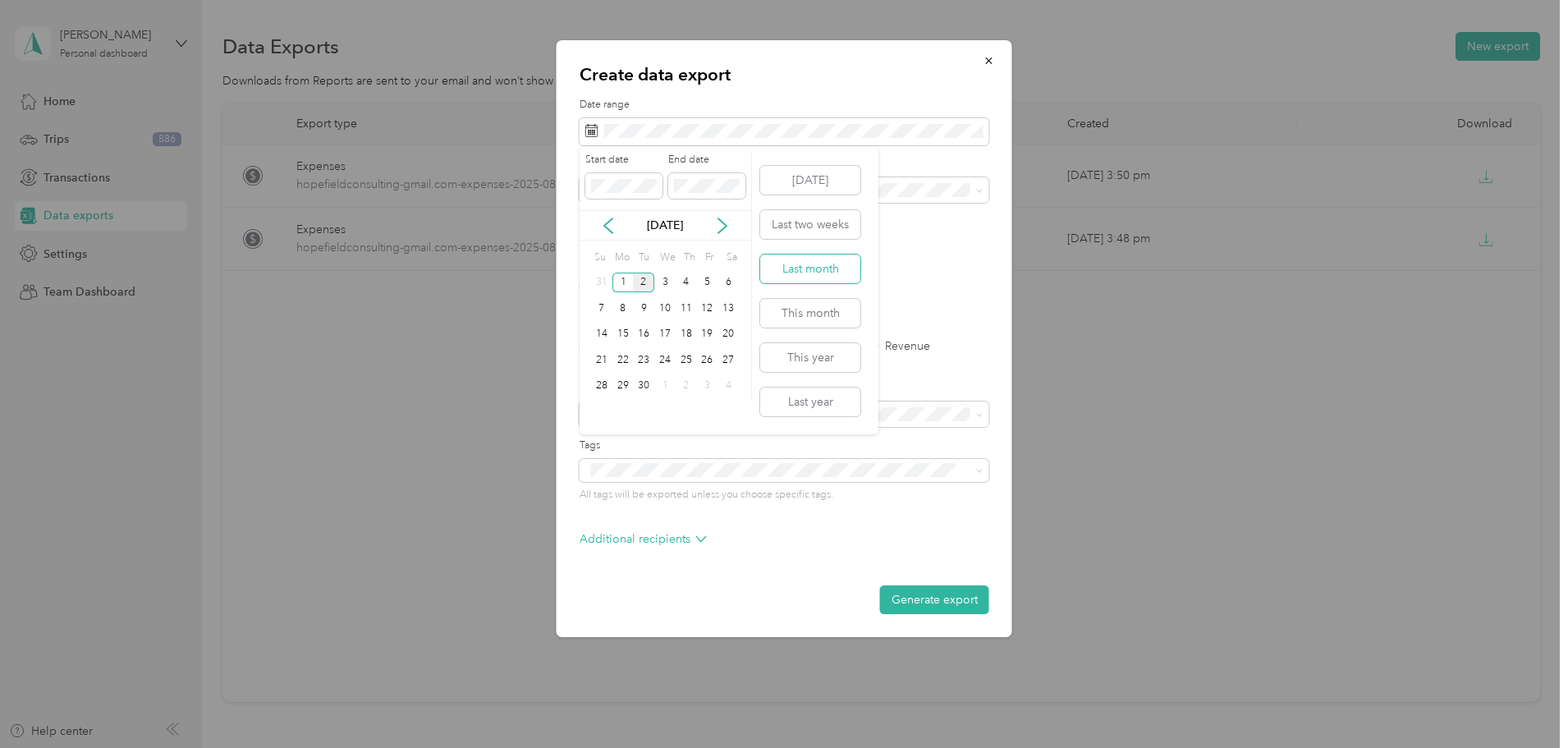
click at [804, 276] on button "Last month" at bounding box center [810, 269] width 100 height 29
click at [631, 390] on div "Macy's" at bounding box center [785, 391] width 387 height 17
click at [698, 286] on label "PDF" at bounding box center [717, 286] width 39 height 11
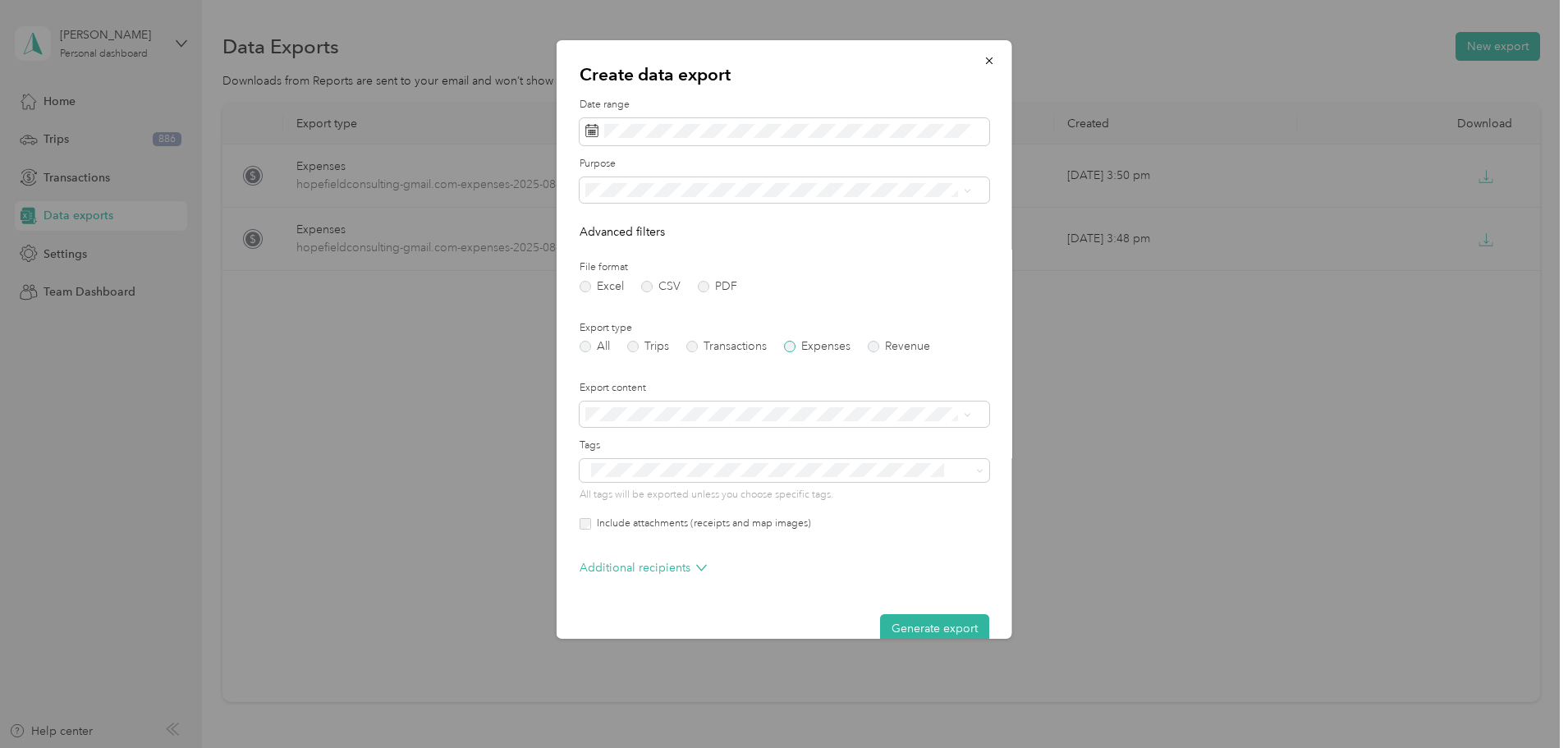
click at [790, 346] on label "Expenses" at bounding box center [817, 346] width 66 height 11
click at [921, 619] on button "Generate export" at bounding box center [934, 628] width 109 height 29
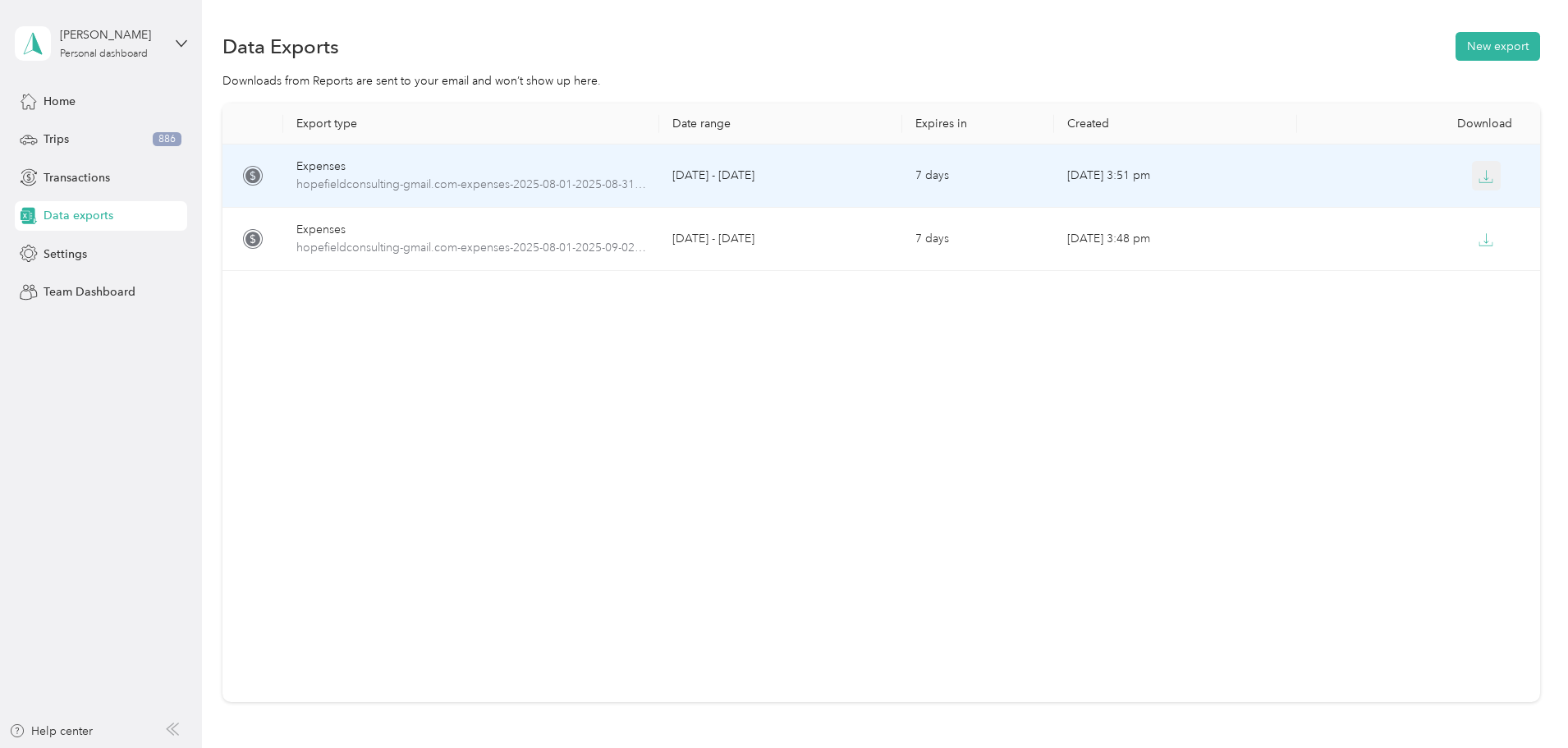
click at [1472, 185] on button "button" at bounding box center [1487, 176] width 30 height 30
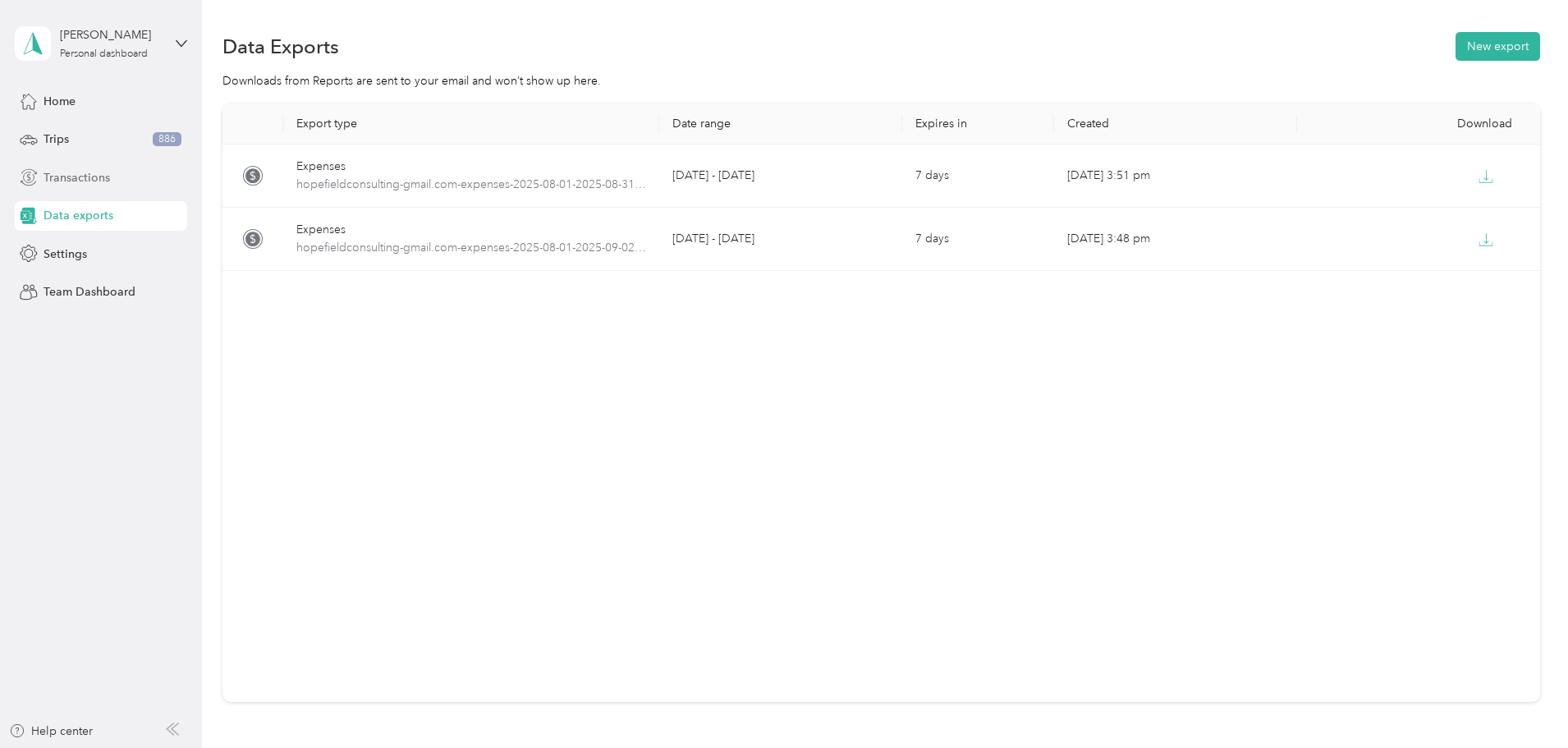
click at [96, 181] on span "Transactions" at bounding box center [77, 178] width 66 height 17
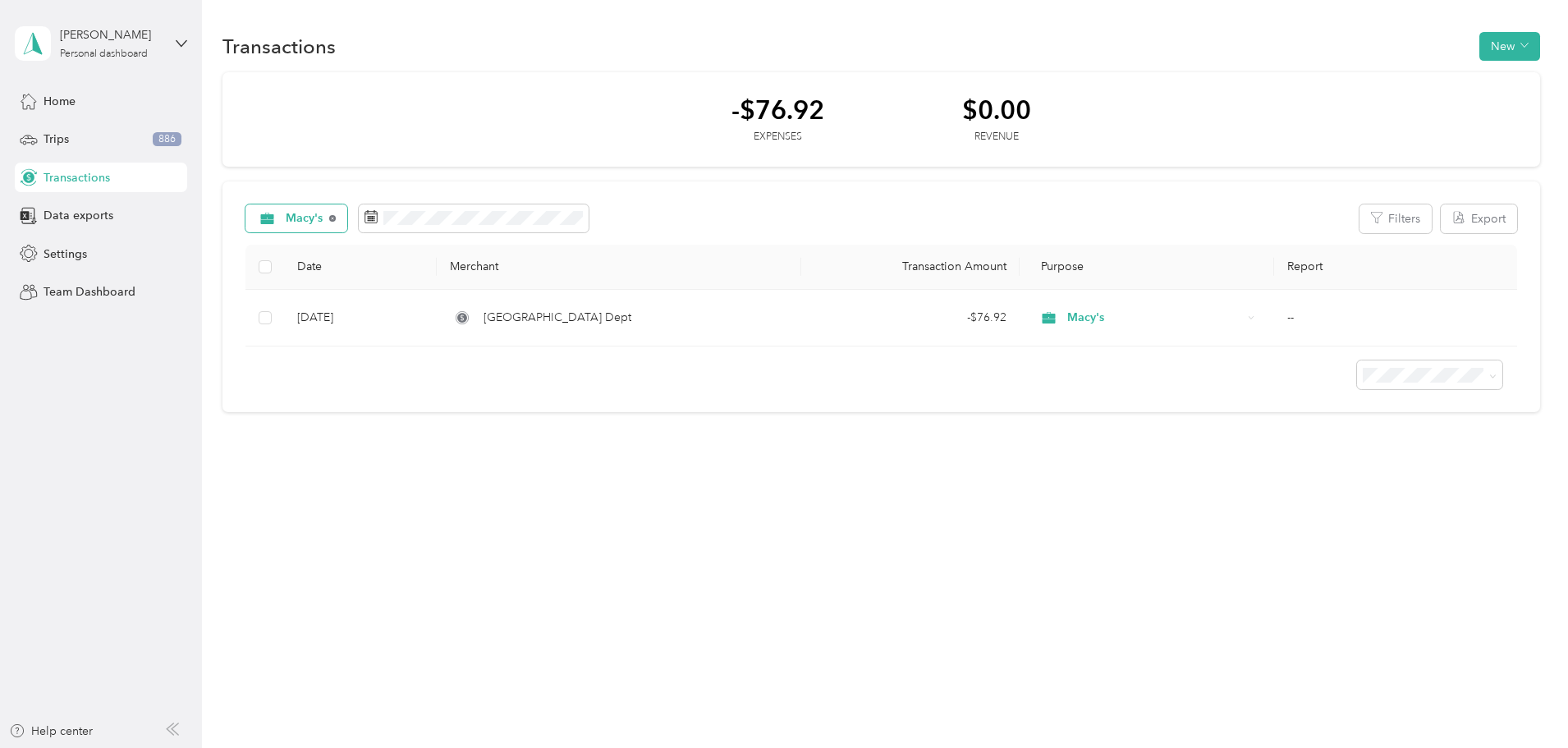
click at [336, 220] on icon at bounding box center [332, 219] width 7 height 7
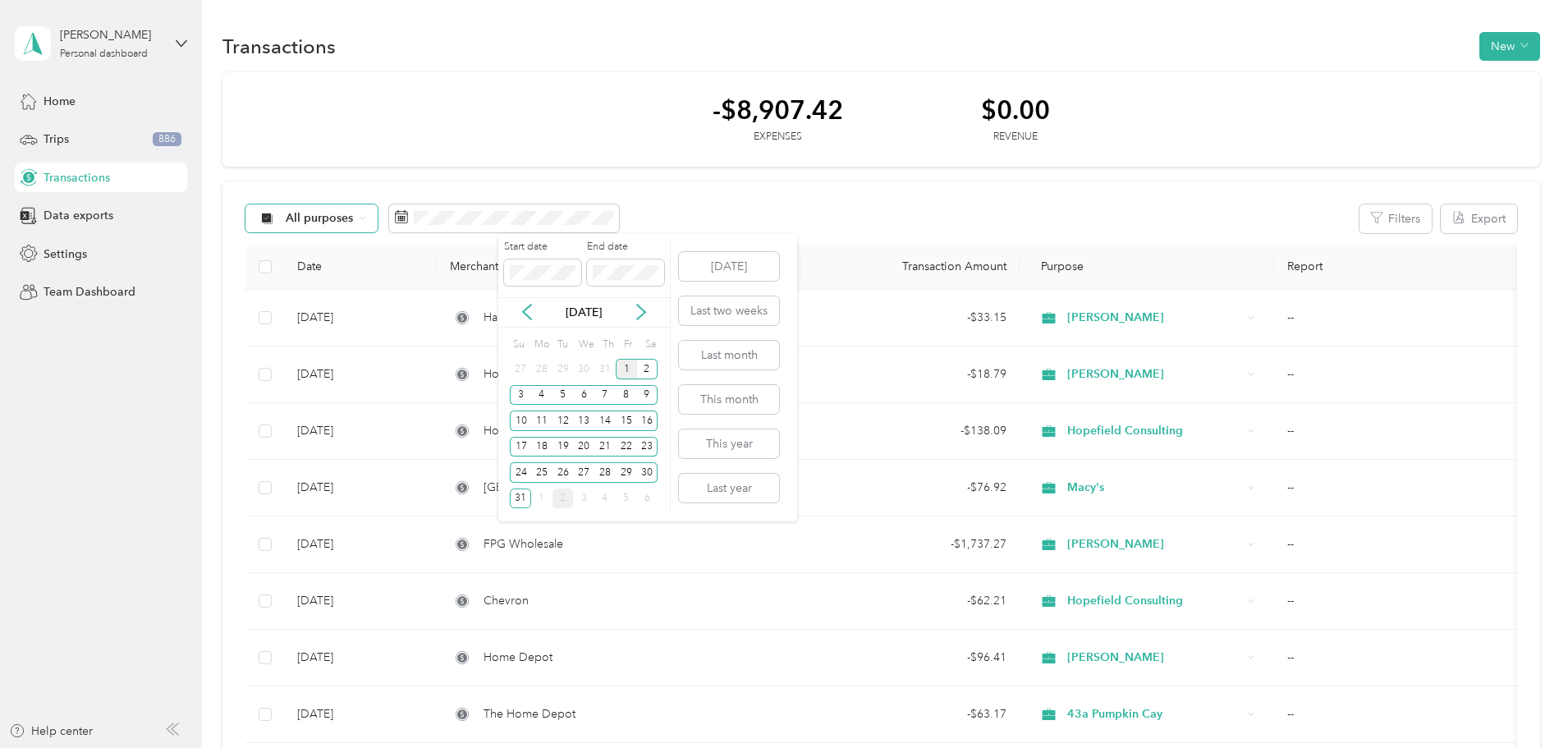
click at [626, 371] on div "1" at bounding box center [626, 368] width 21 height 20
click at [640, 315] on icon at bounding box center [640, 311] width 17 height 17
click at [567, 367] on div "2" at bounding box center [563, 368] width 21 height 20
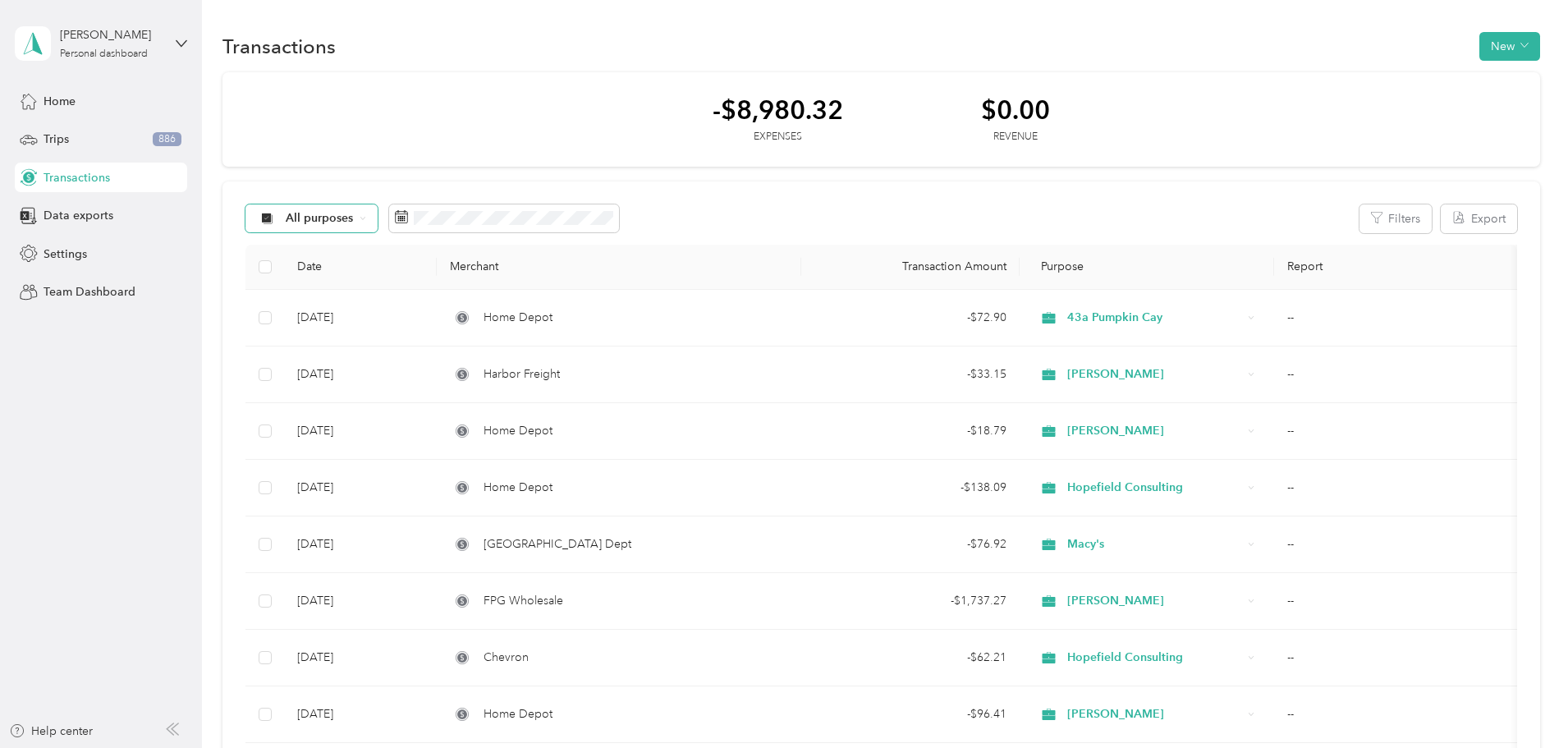
click at [354, 224] on span "All purposes" at bounding box center [320, 218] width 68 height 11
click at [437, 362] on span "43a Pumpkin Cay" at bounding box center [453, 363] width 116 height 17
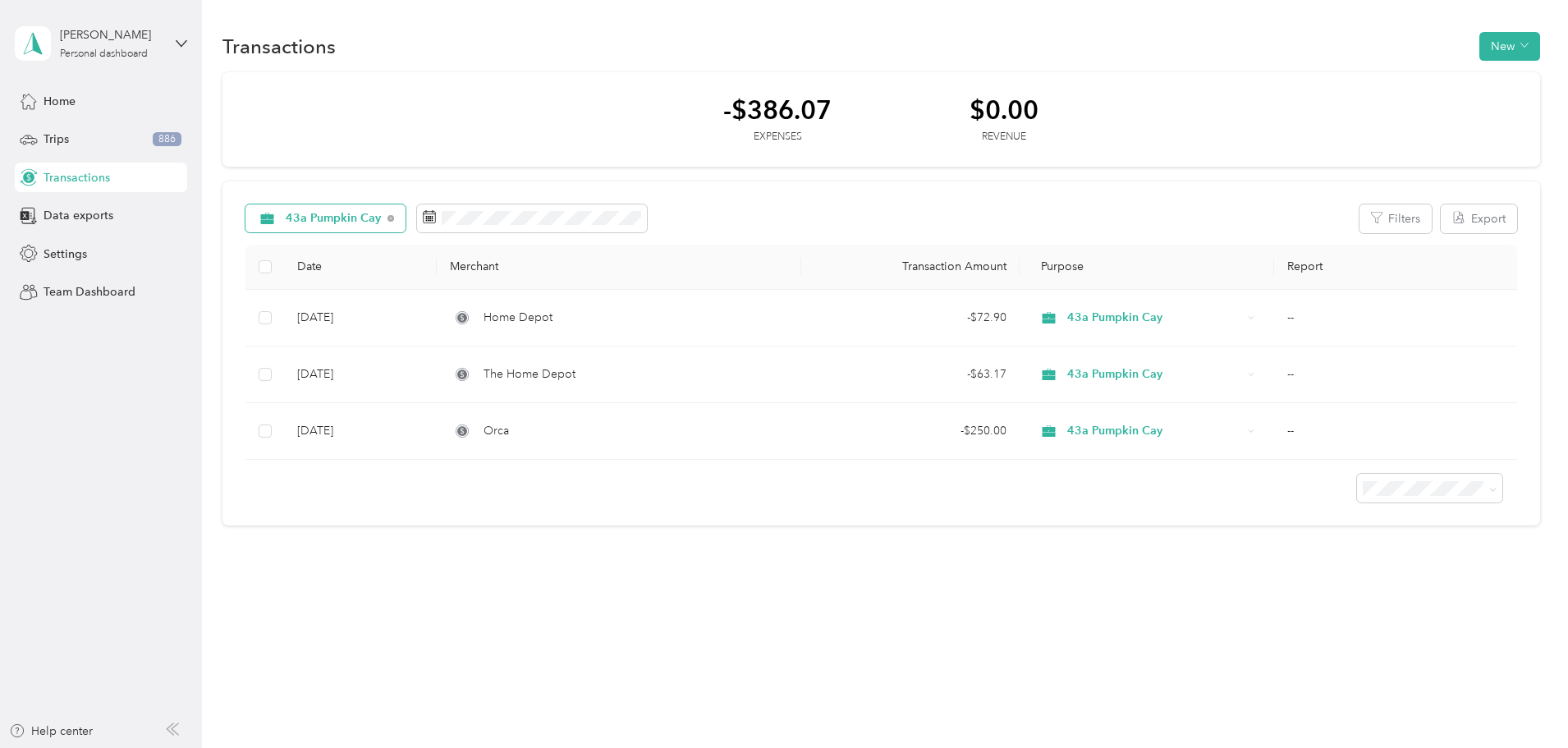
click at [406, 219] on div "43a Pumpkin Cay" at bounding box center [326, 219] width 161 height 28
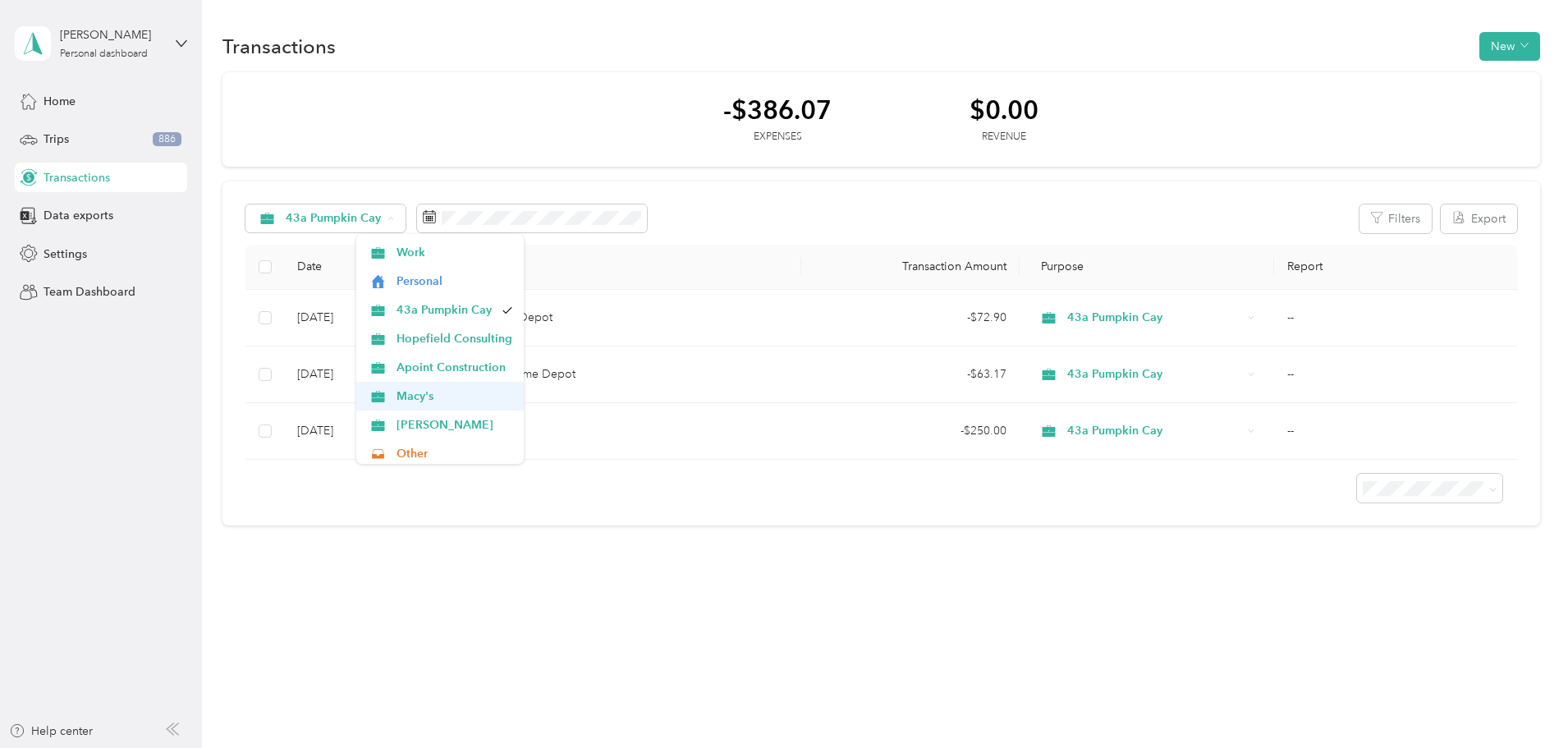
scroll to position [82, 0]
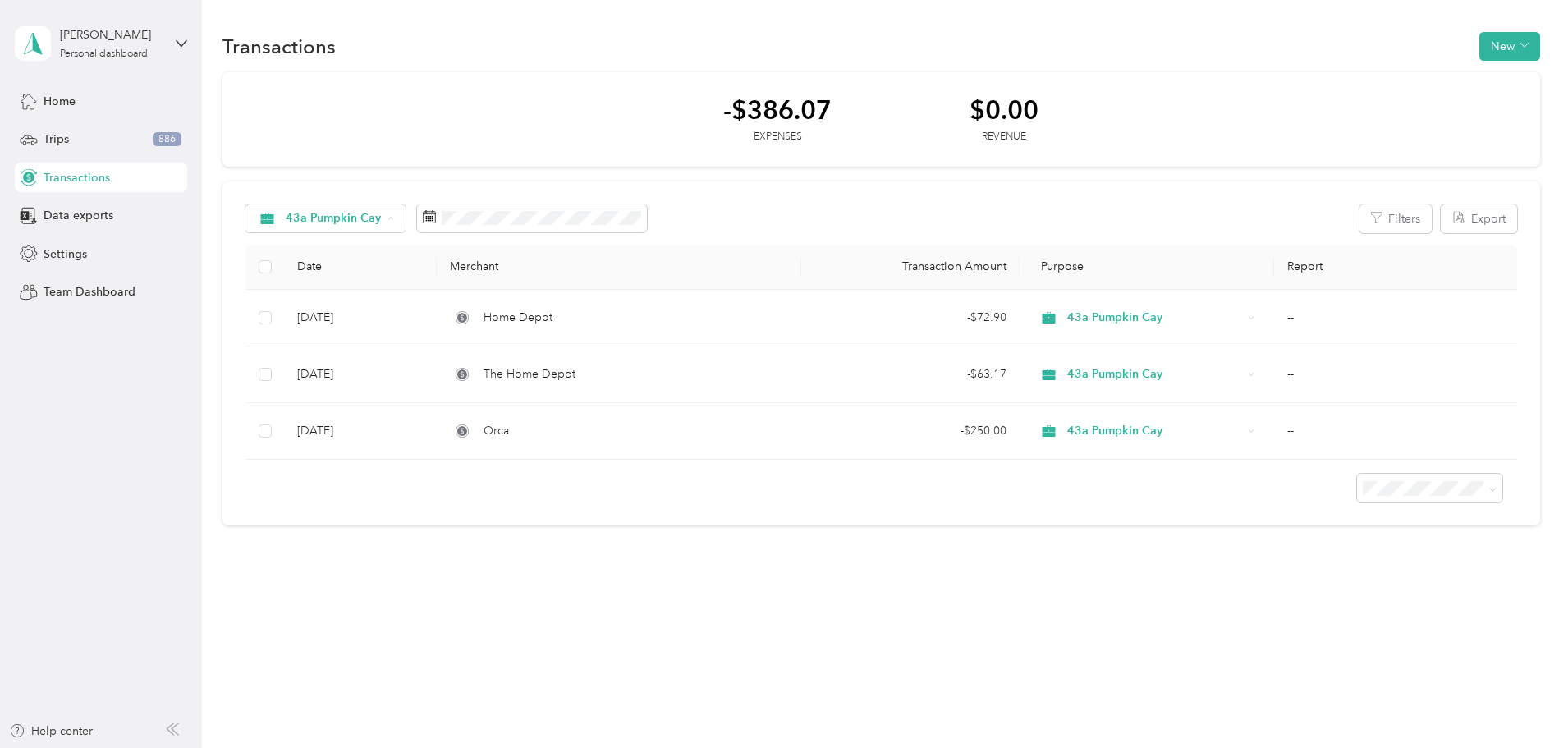
click at [437, 398] on span "[PERSON_NAME]" at bounding box center [454, 396] width 116 height 17
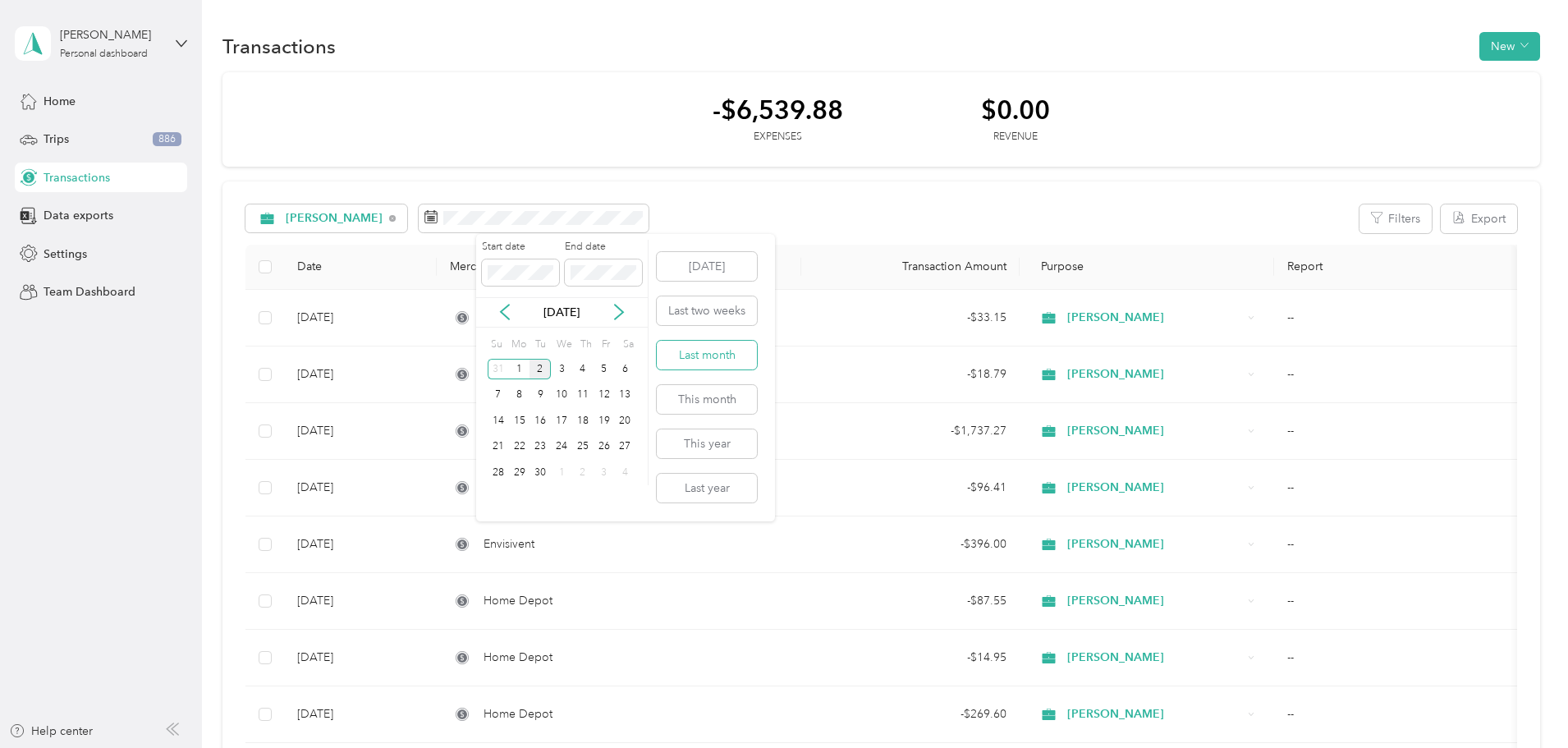
click at [717, 363] on button "Last month" at bounding box center [707, 354] width 100 height 29
click at [408, 216] on div "[PERSON_NAME]" at bounding box center [327, 219] width 163 height 28
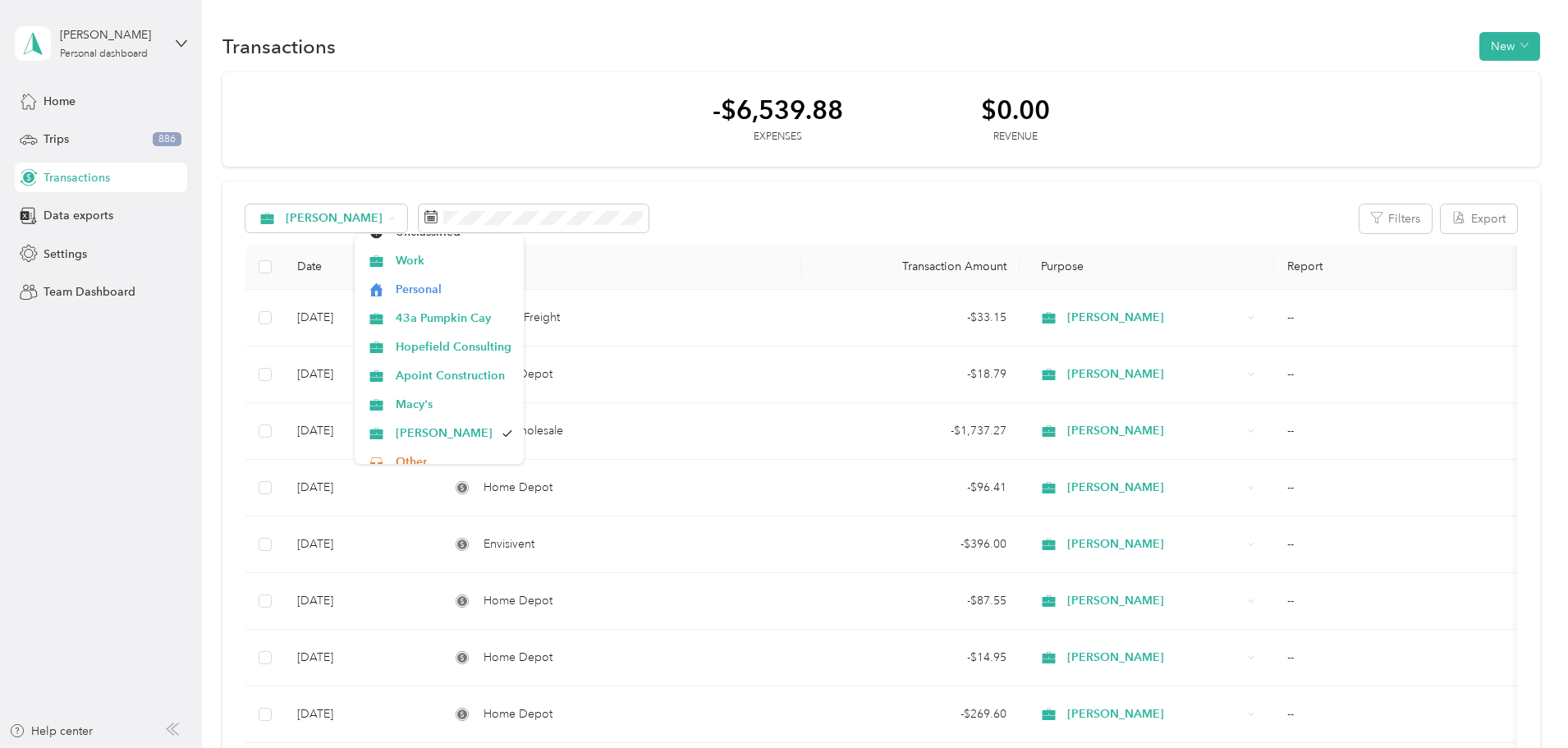
scroll to position [8, 0]
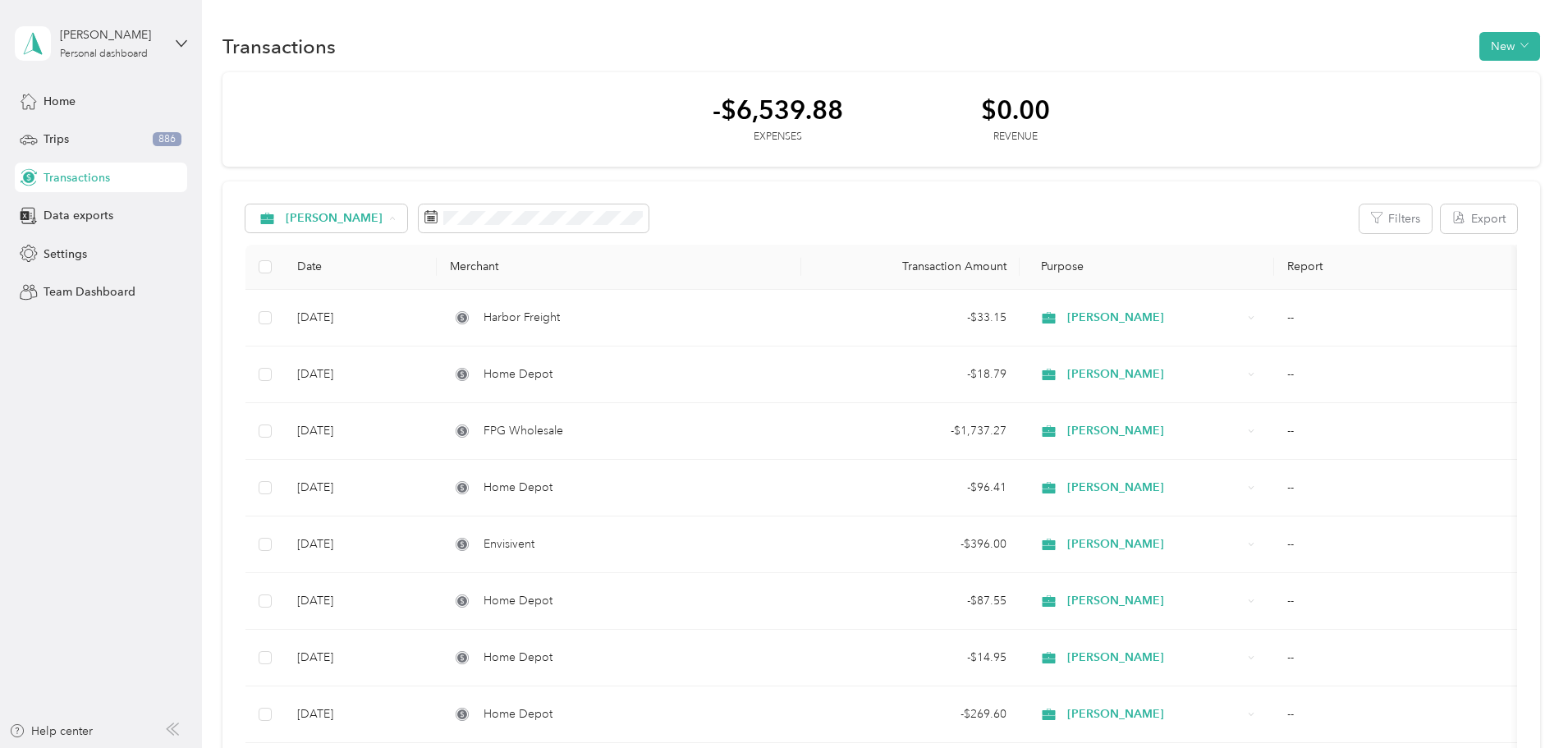
click at [480, 405] on span "Apoint Construction" at bounding box center [454, 413] width 117 height 17
